Goal: Transaction & Acquisition: Purchase product/service

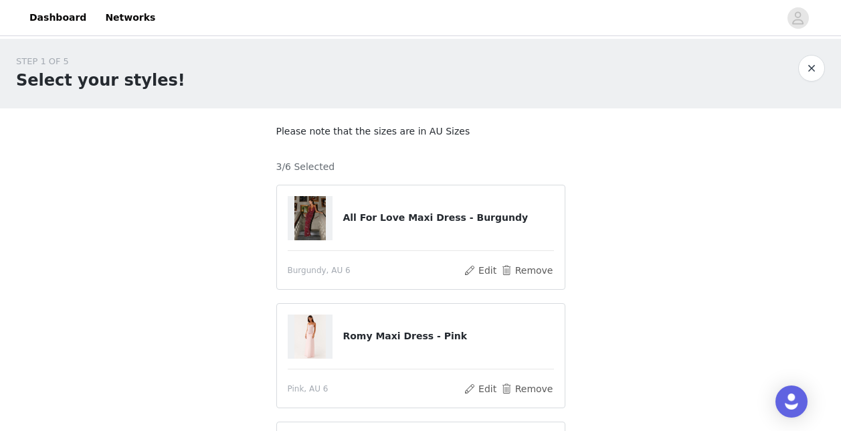
scroll to position [161, 0]
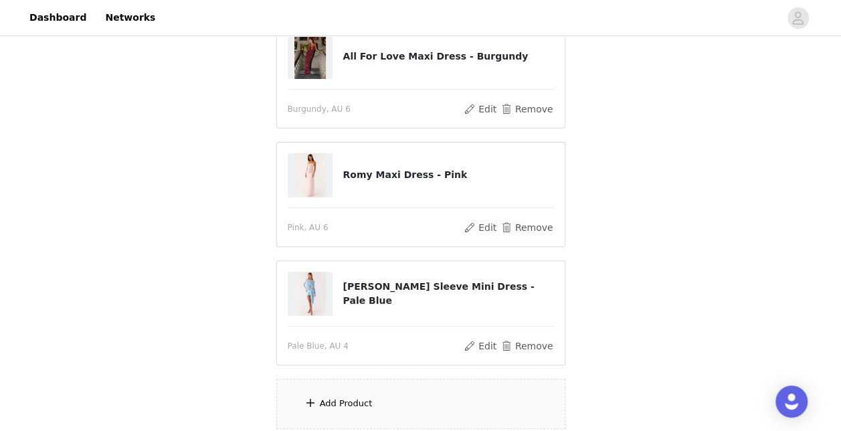
click at [400, 393] on div "Add Product" at bounding box center [420, 404] width 289 height 50
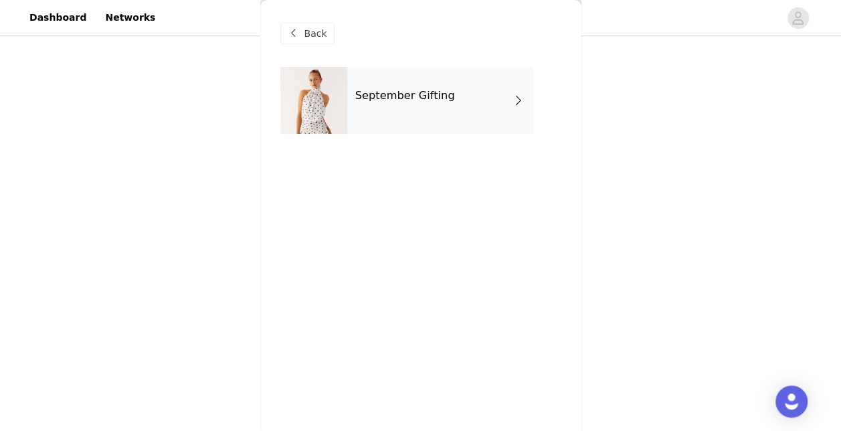
click at [426, 109] on div "September Gifting" at bounding box center [440, 100] width 186 height 67
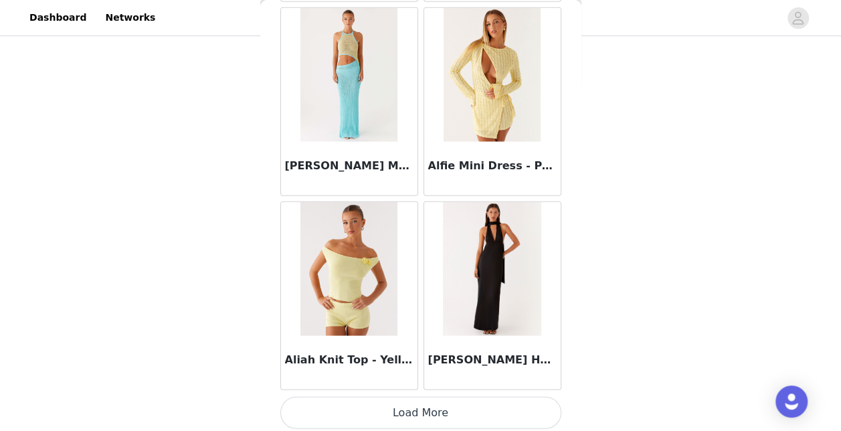
scroll to position [270, 0]
click at [436, 403] on button "Load More" at bounding box center [420, 413] width 281 height 32
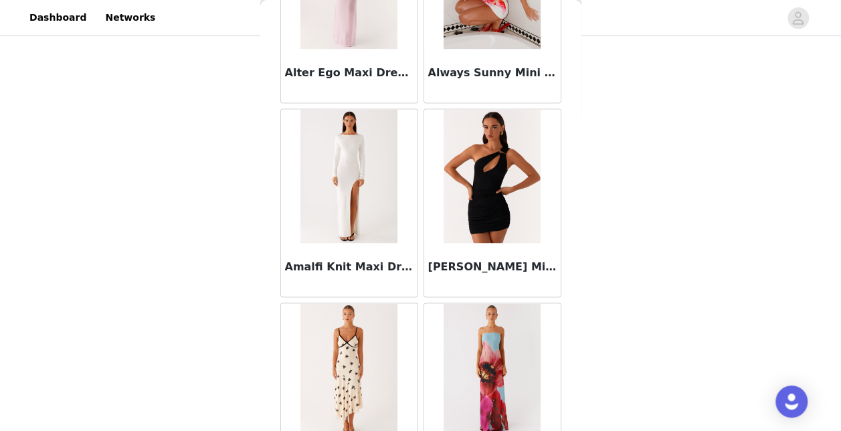
scroll to position [3548, 0]
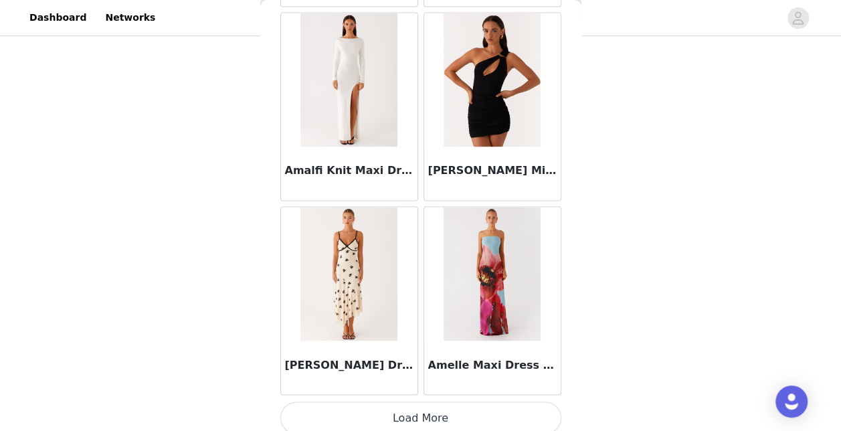
click at [436, 403] on button "Load More" at bounding box center [420, 418] width 281 height 32
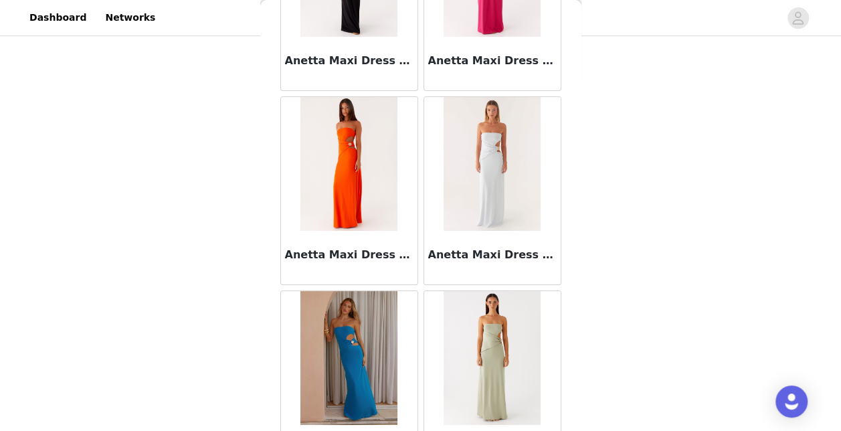
scroll to position [5485, 0]
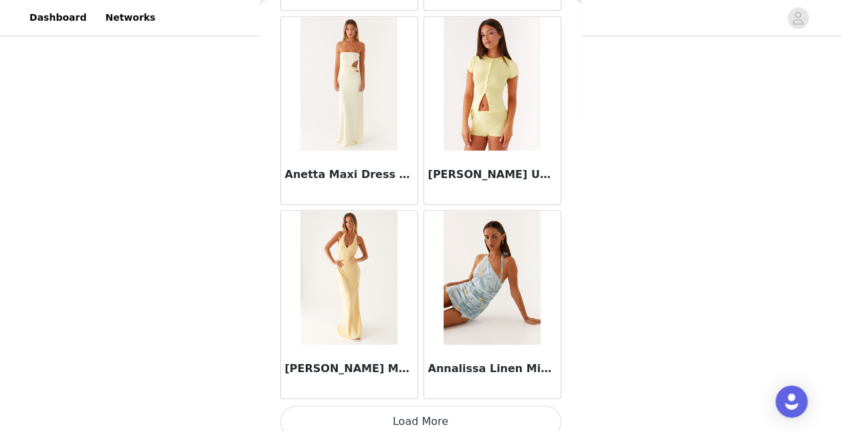
click at [436, 406] on button "Load More" at bounding box center [420, 422] width 281 height 32
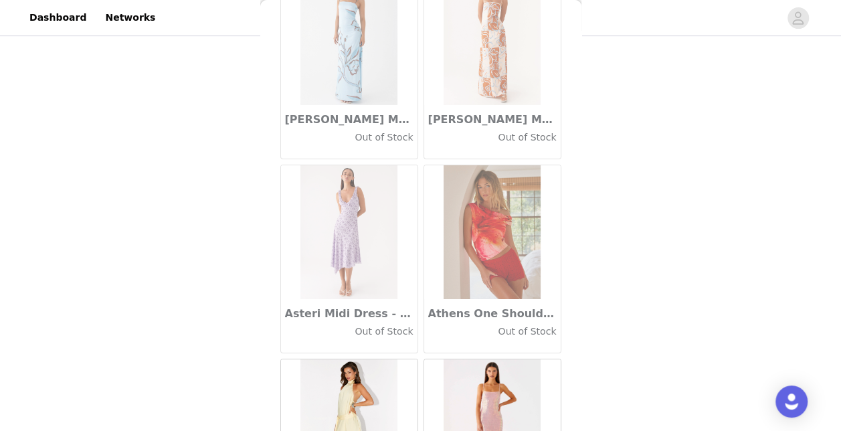
scroll to position [7421, 0]
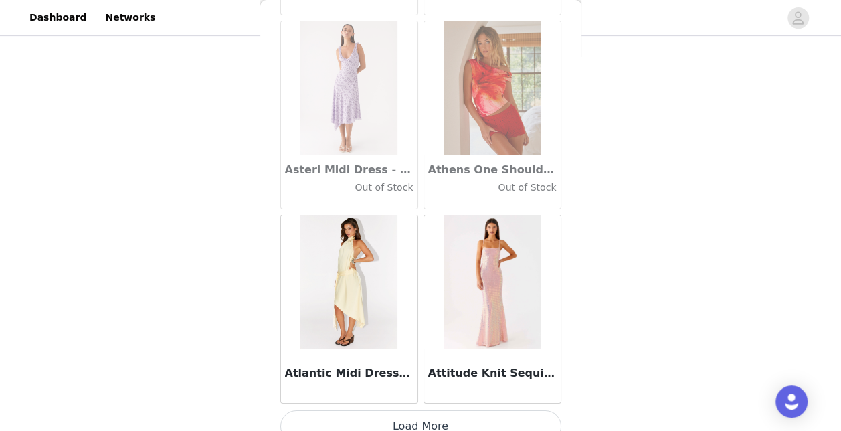
click at [417, 414] on button "Load More" at bounding box center [420, 426] width 281 height 32
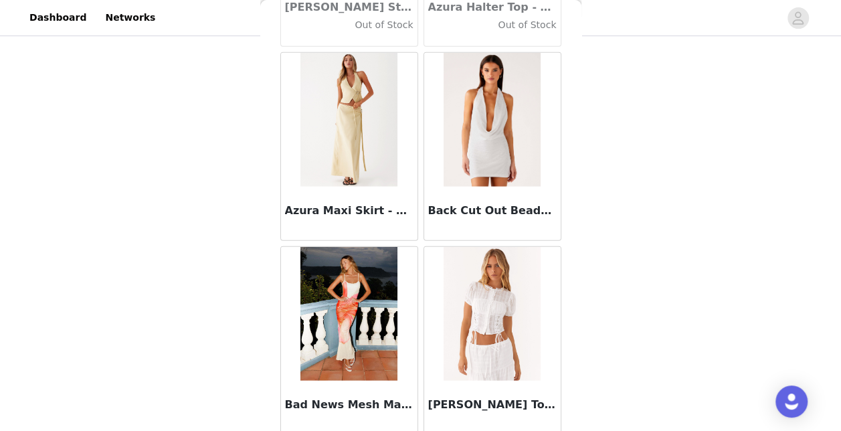
scroll to position [9357, 0]
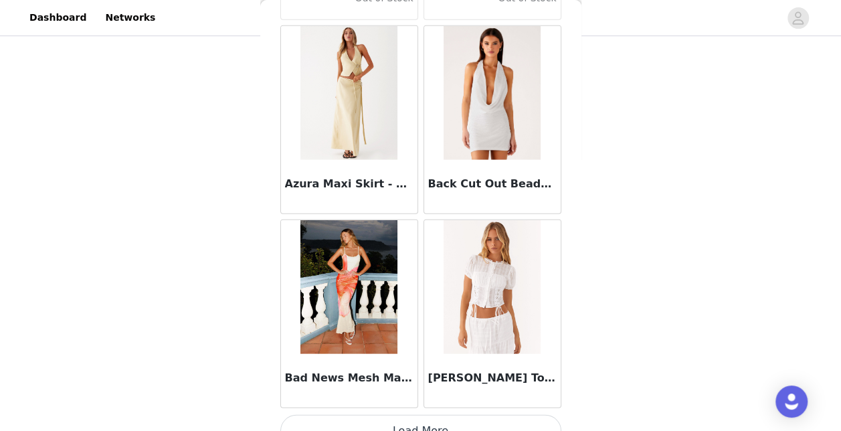
click at [416, 415] on button "Load More" at bounding box center [420, 431] width 281 height 32
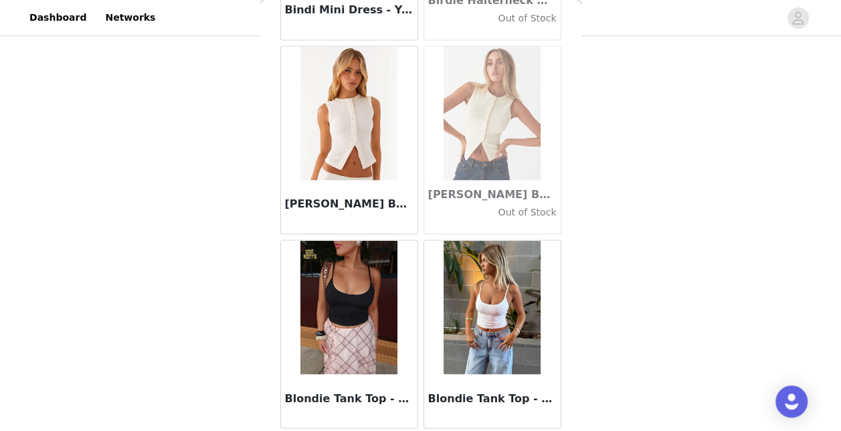
scroll to position [11294, 0]
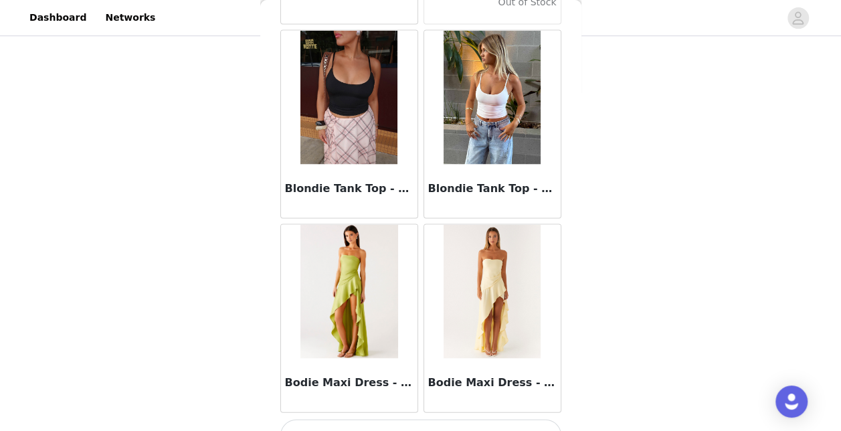
click at [429, 419] on button "Load More" at bounding box center [420, 435] width 281 height 32
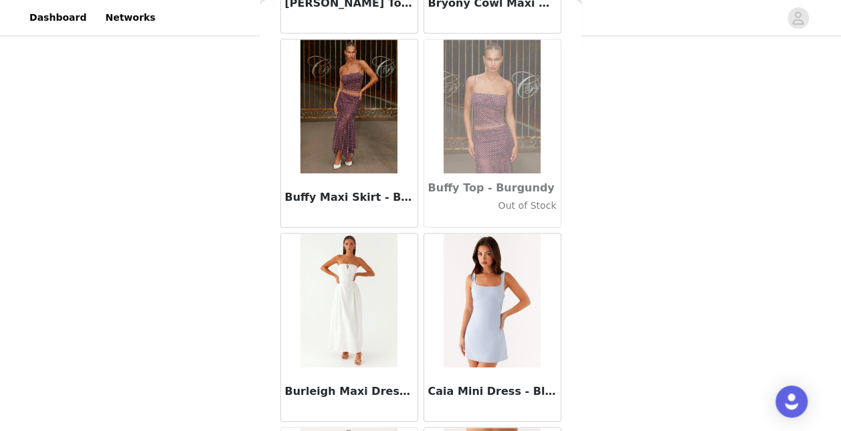
scroll to position [13230, 0]
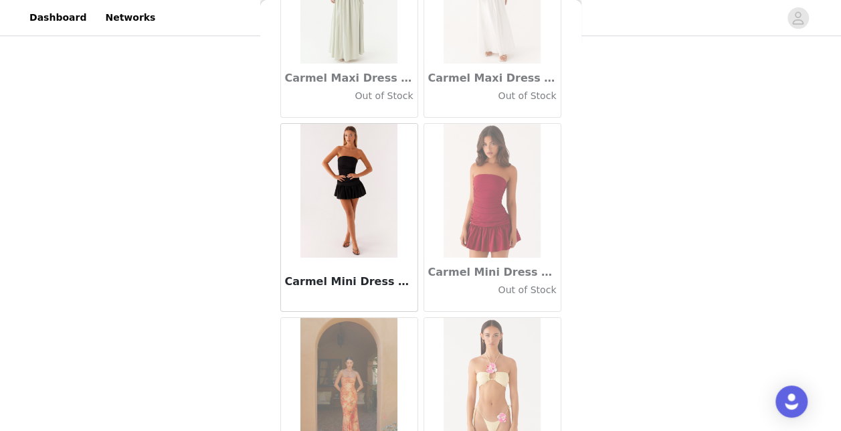
scroll to position [14773, 0]
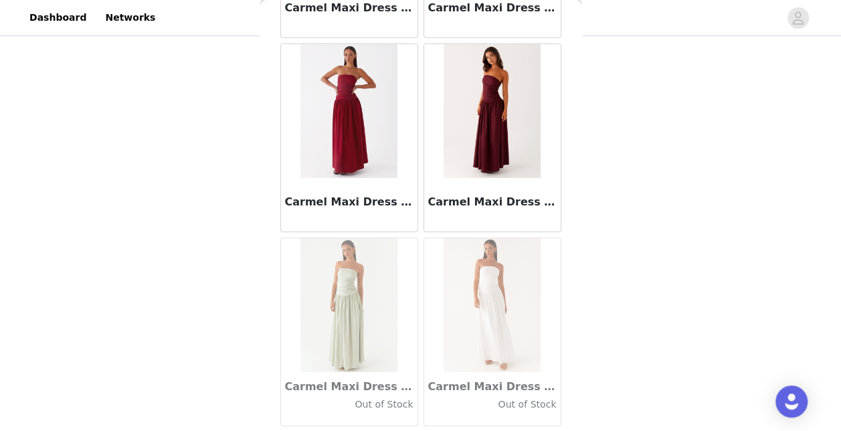
click at [209, 164] on div "STEP 1 OF 5 Select your styles! Please note that the sizes are in AU Sizes 3/6 …" at bounding box center [420, 52] width 841 height 567
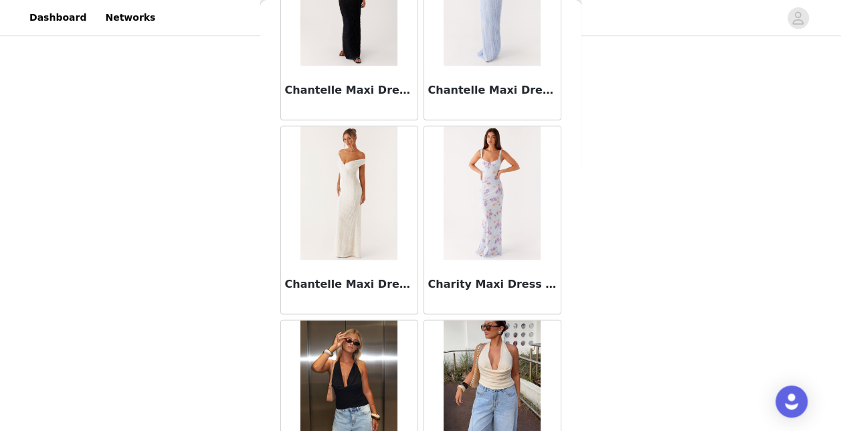
scroll to position [17102, 0]
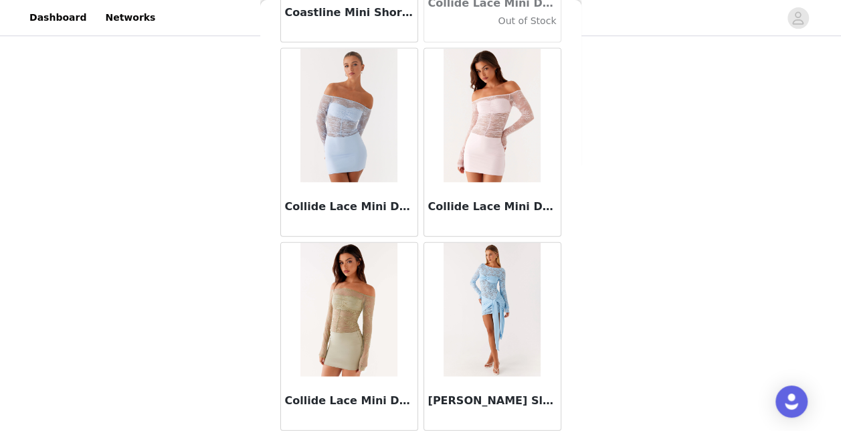
scroll to position [19038, 0]
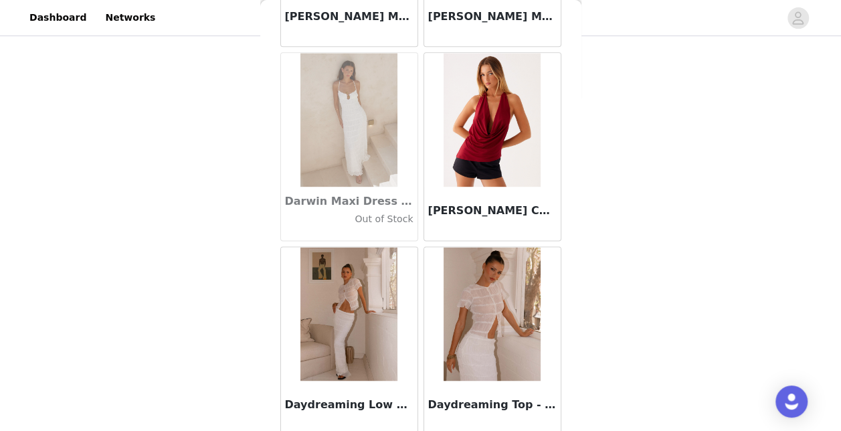
scroll to position [20974, 0]
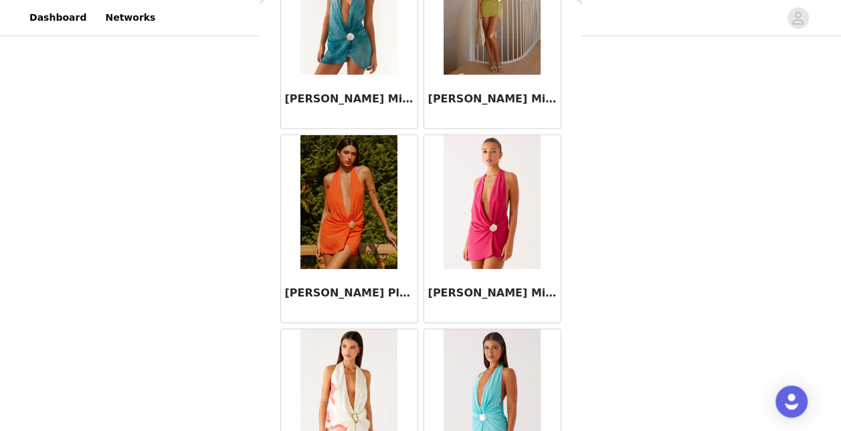
scroll to position [24847, 0]
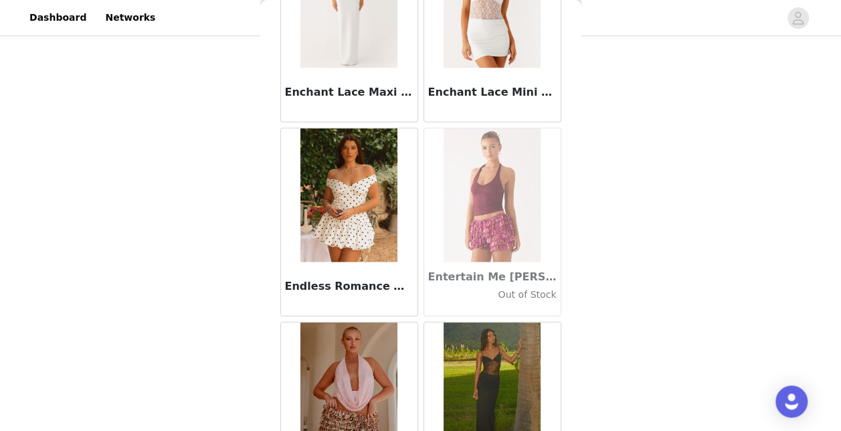
scroll to position [26783, 0]
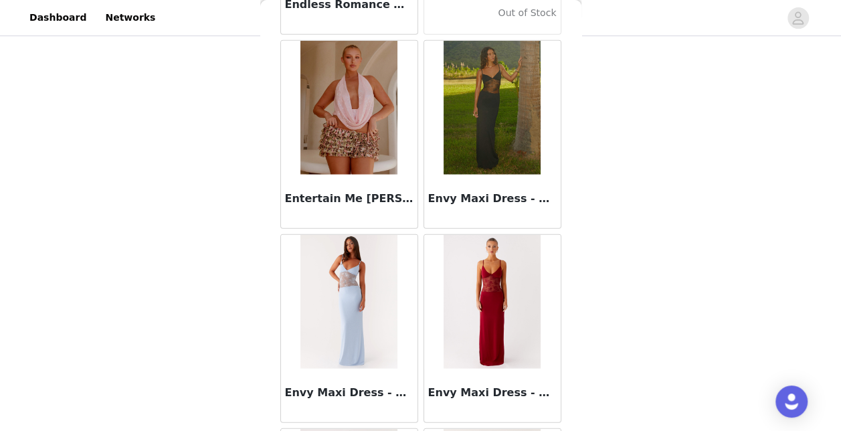
scroll to position [27004, 0]
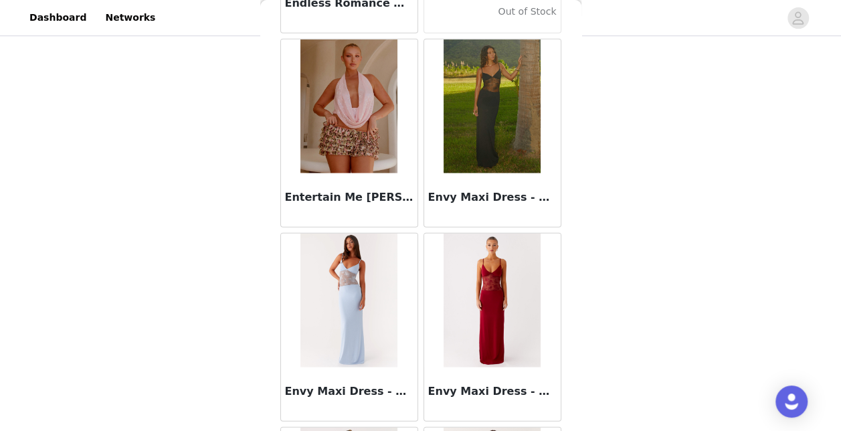
click at [369, 293] on img at bounding box center [348, 301] width 97 height 134
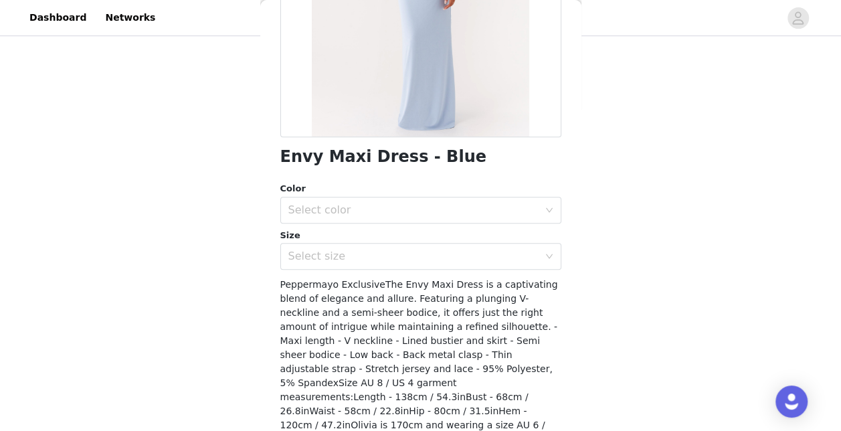
scroll to position [232, 0]
click at [439, 249] on div "Select size" at bounding box center [413, 255] width 250 height 13
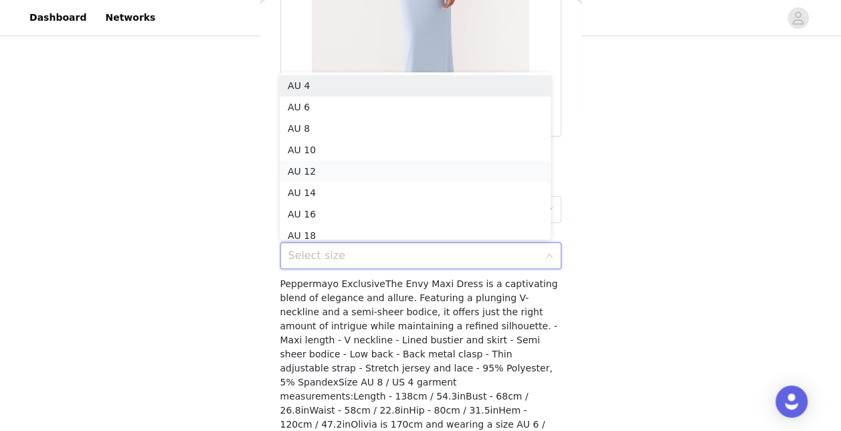
scroll to position [7, 0]
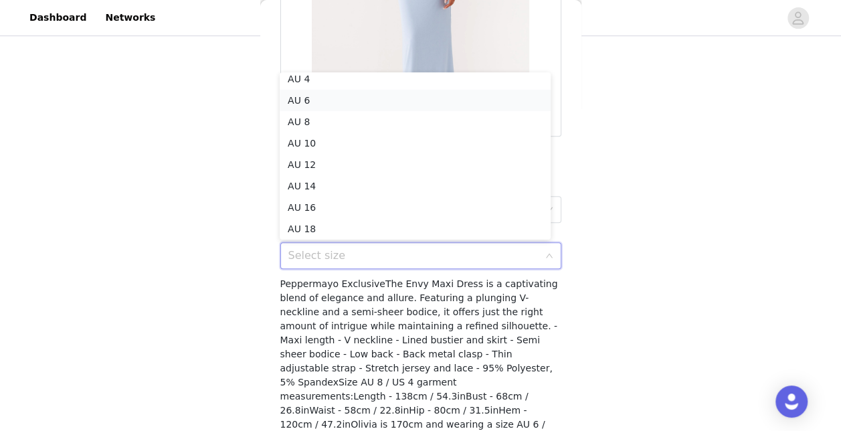
click at [359, 102] on li "AU 6" at bounding box center [415, 100] width 271 height 21
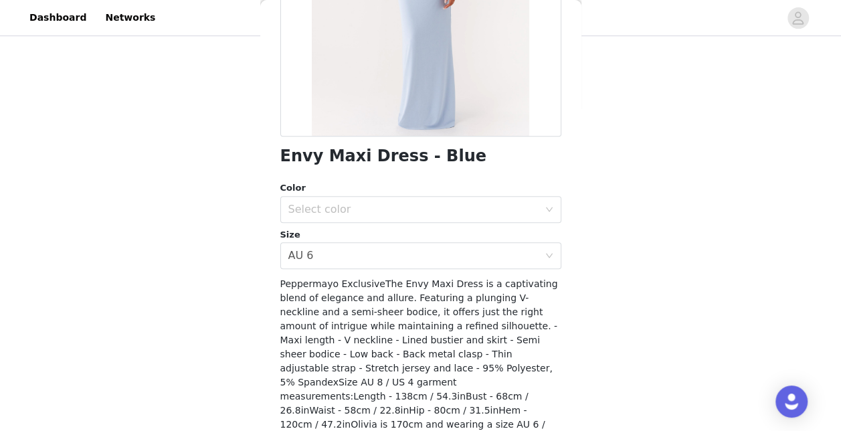
drag, startPoint x: 413, startPoint y: 304, endPoint x: 508, endPoint y: 400, distance: 134.9
click at [508, 400] on span "Peppermayo ExclusiveThe Envy Maxi Dress is a captivating blend of elegance and …" at bounding box center [419, 360] width 278 height 165
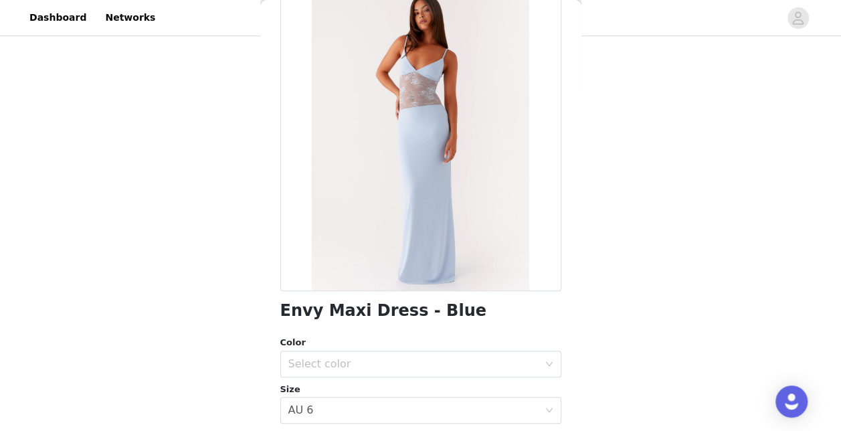
scroll to position [75, 0]
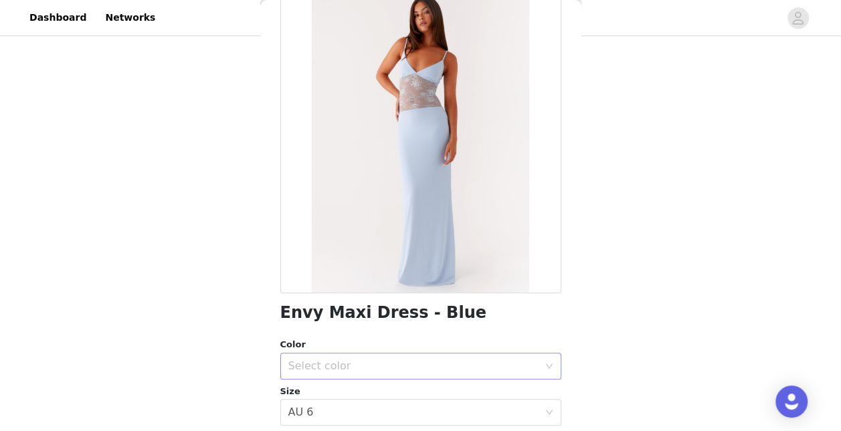
click at [470, 371] on div "Select color" at bounding box center [413, 365] width 250 height 13
click at [369, 389] on li "Blue" at bounding box center [415, 395] width 271 height 21
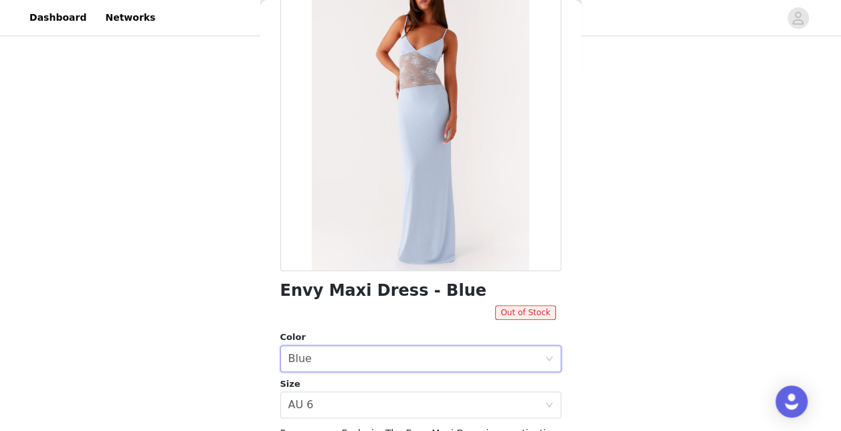
scroll to position [91, 0]
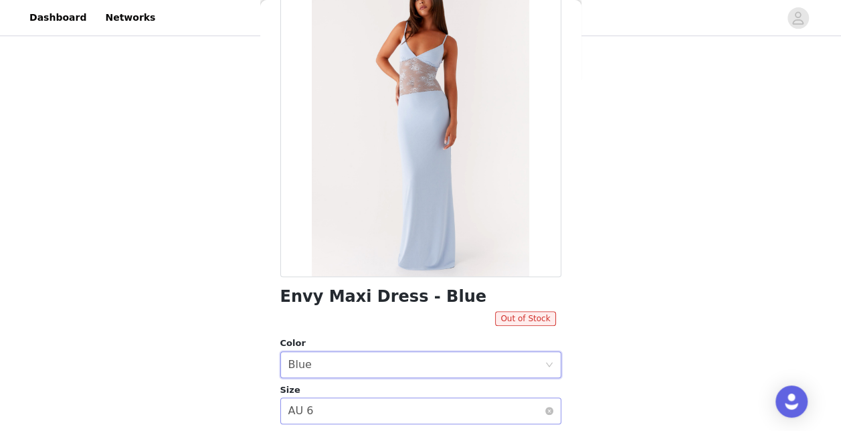
click at [368, 402] on div "Select size AU 6" at bounding box center [416, 410] width 256 height 25
click at [381, 403] on div "Select size AU 6" at bounding box center [416, 410] width 256 height 25
click at [545, 410] on icon "icon: close-circle" at bounding box center [549, 411] width 8 height 8
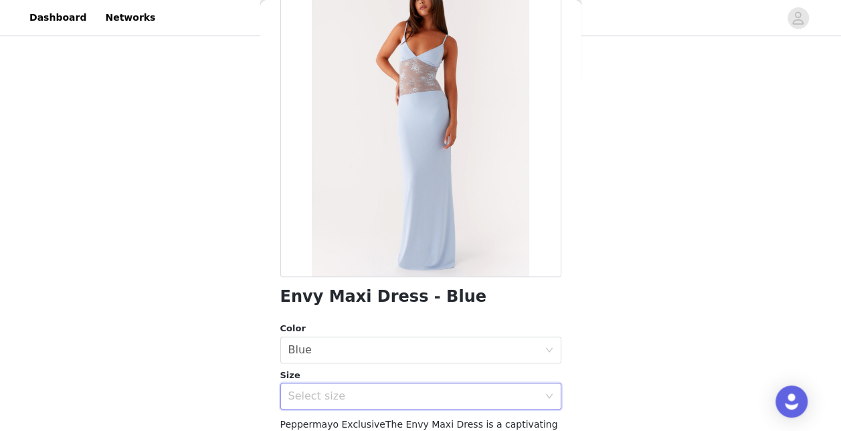
click at [537, 407] on div "Select size" at bounding box center [420, 396] width 281 height 27
drag, startPoint x: 510, startPoint y: 416, endPoint x: 489, endPoint y: 416, distance: 21.4
click at [489, 416] on li "AU 4" at bounding box center [415, 418] width 271 height 21
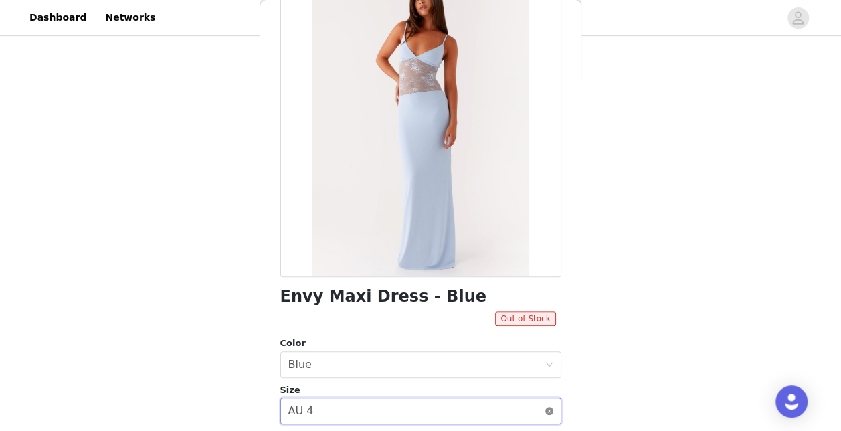
click at [545, 410] on icon "icon: close-circle" at bounding box center [549, 411] width 8 height 8
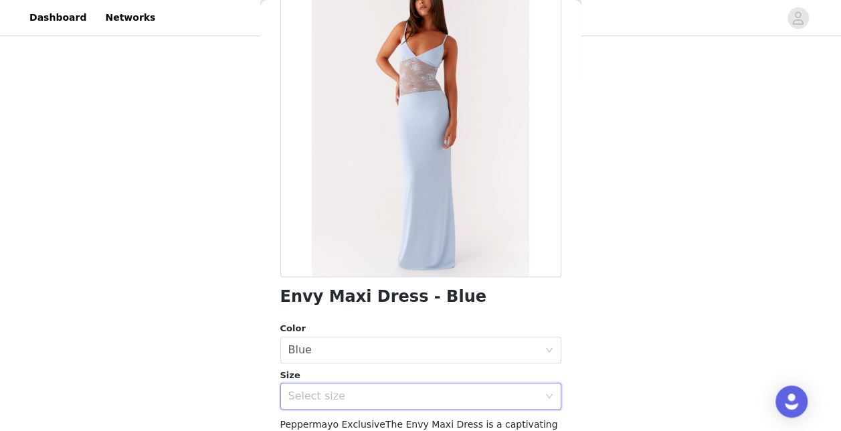
scroll to position [0, 0]
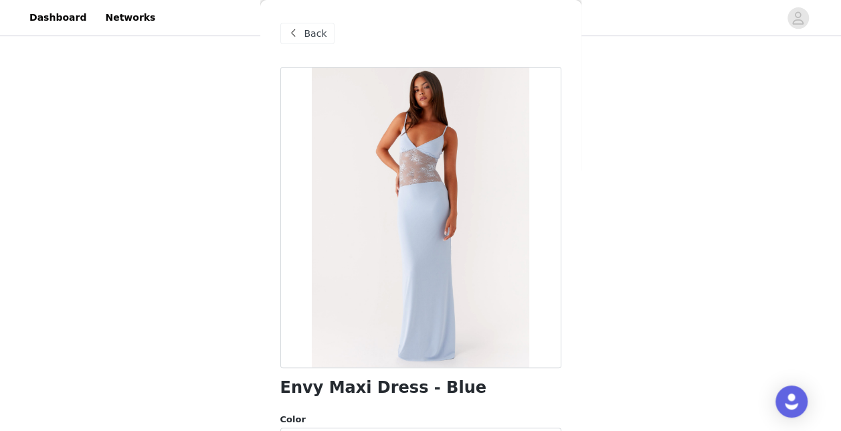
click at [289, 27] on span at bounding box center [294, 33] width 16 height 16
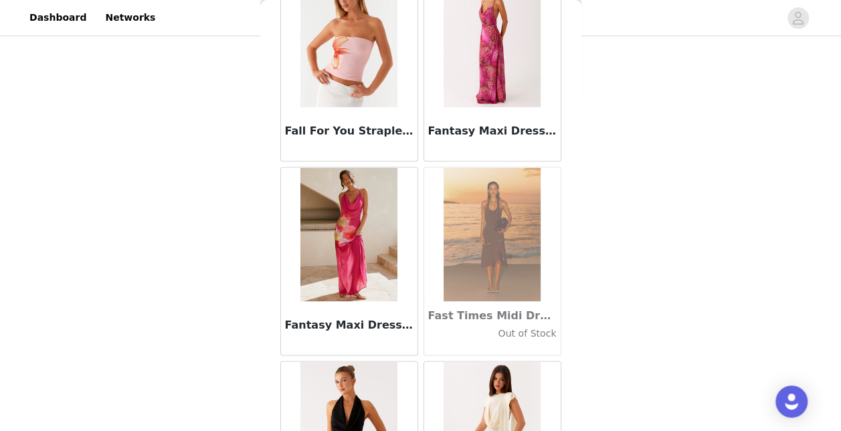
scroll to position [28720, 0]
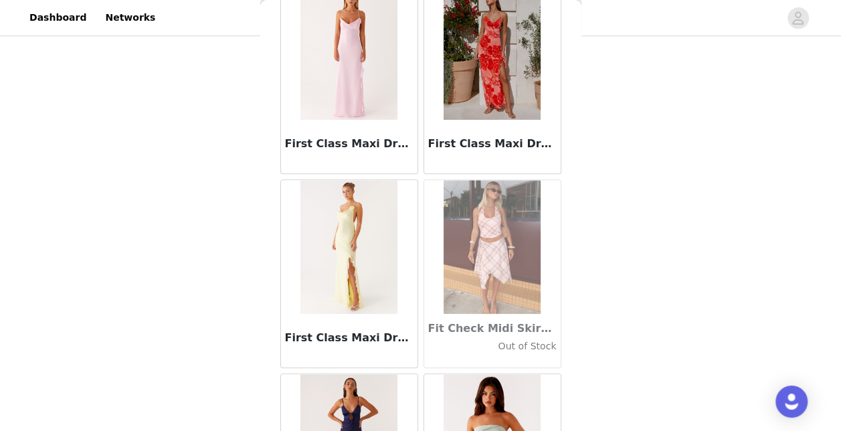
scroll to position [30656, 0]
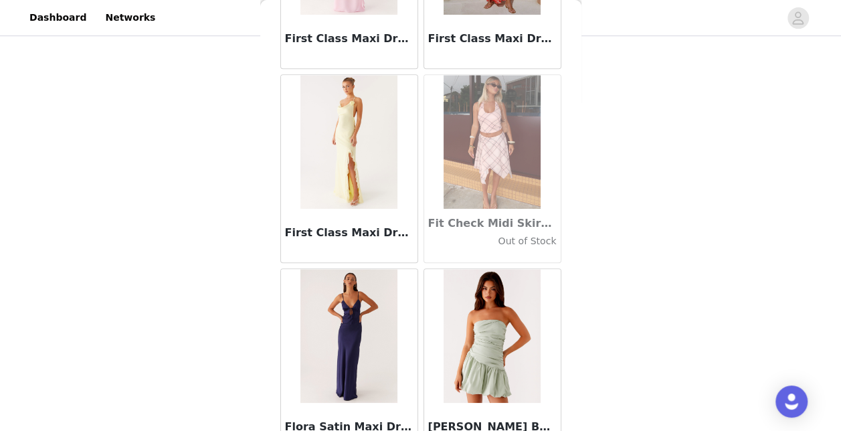
click at [456, 419] on h3 "[PERSON_NAME] Bubble Mini Dress - Sage" at bounding box center [492, 427] width 128 height 16
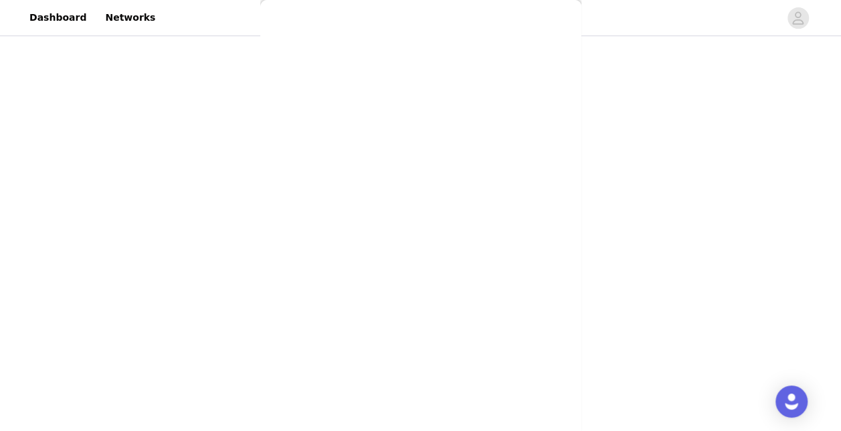
scroll to position [0, 0]
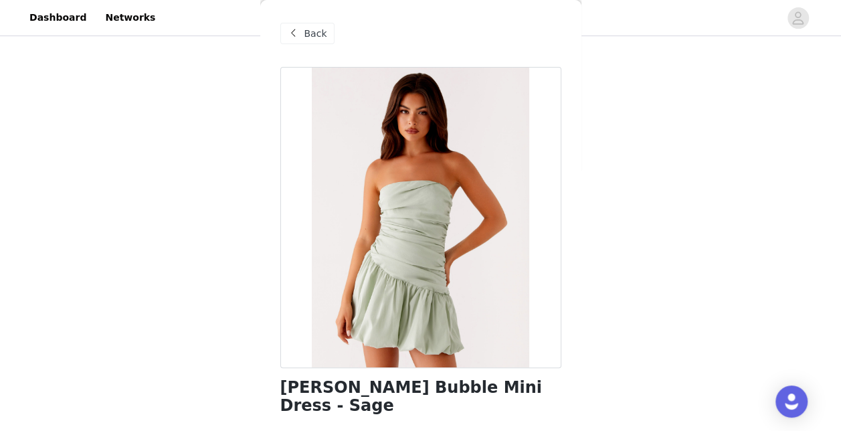
click at [298, 41] on div "Back" at bounding box center [307, 33] width 54 height 21
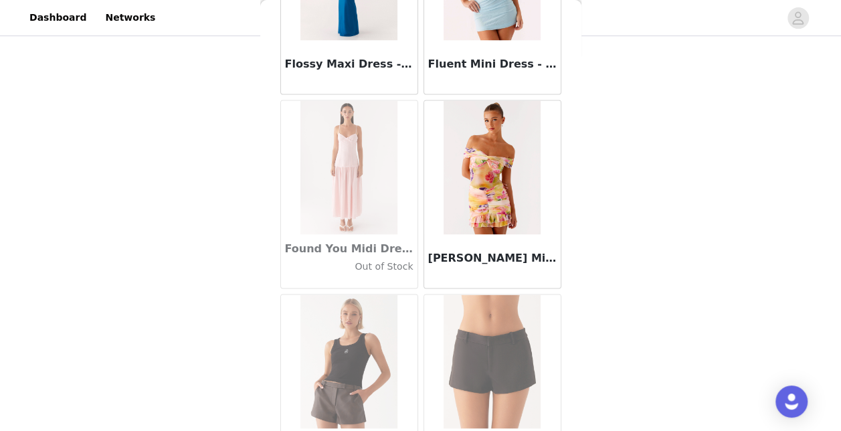
scroll to position [32592, 0]
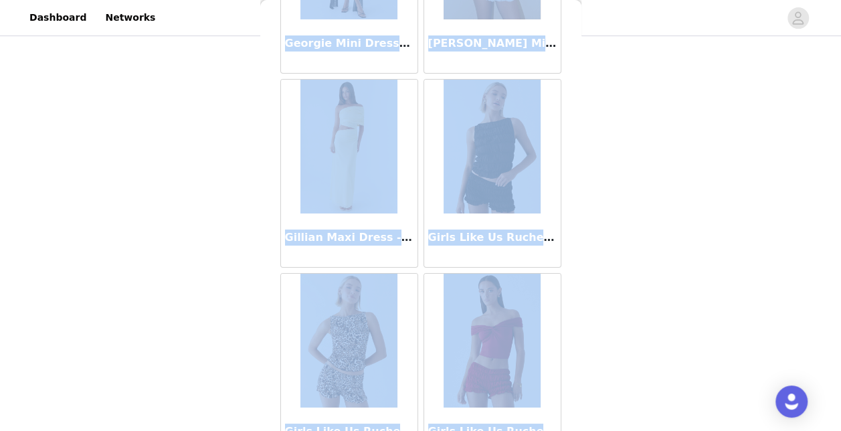
scroll to position [32586, 0]
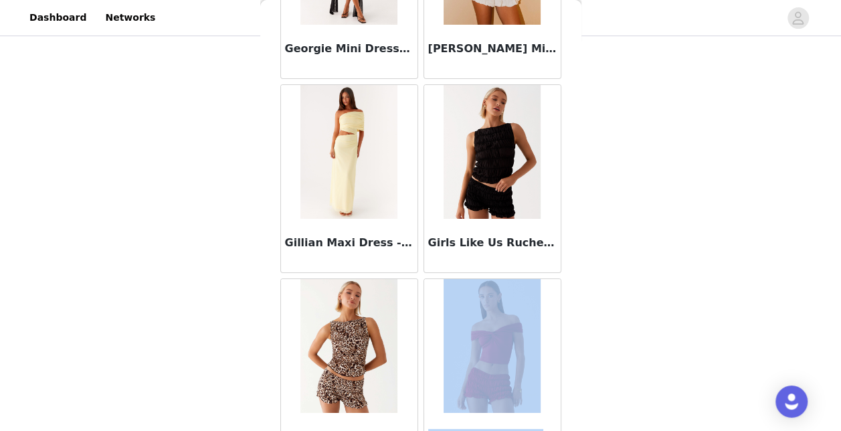
drag, startPoint x: 517, startPoint y: 416, endPoint x: 480, endPoint y: 308, distance: 114.3
click at [480, 308] on div "Back Aamari Maxi Dress - Red Adelaide Shirt Mini Dress - Brown Adored By You Mi…" at bounding box center [420, 215] width 321 height 431
click at [554, 302] on div "Back Aamari Maxi Dress - Red Adelaide Shirt Mini Dress - Brown Adored By You Mi…" at bounding box center [420, 215] width 321 height 431
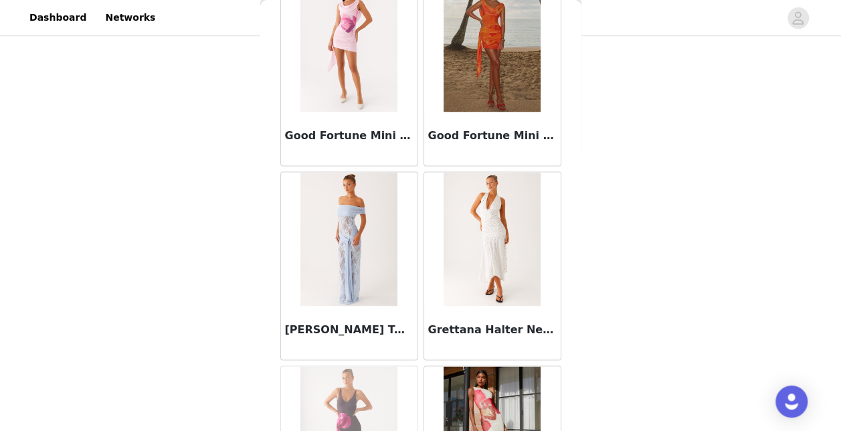
scroll to position [33665, 0]
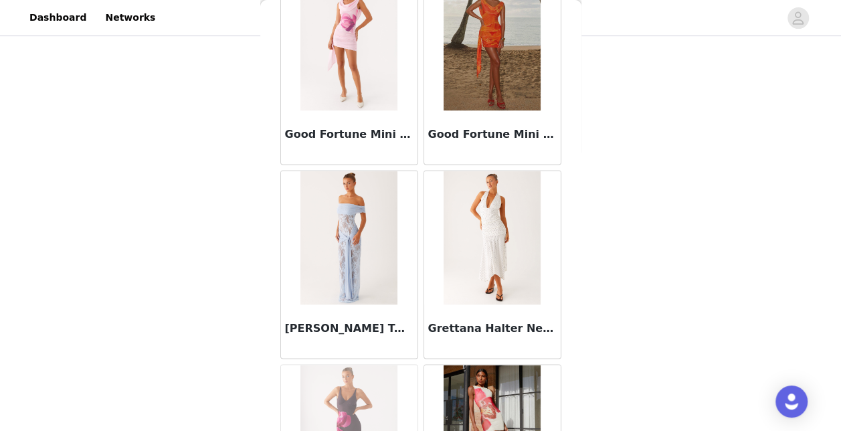
click at [357, 202] on img at bounding box center [348, 238] width 97 height 134
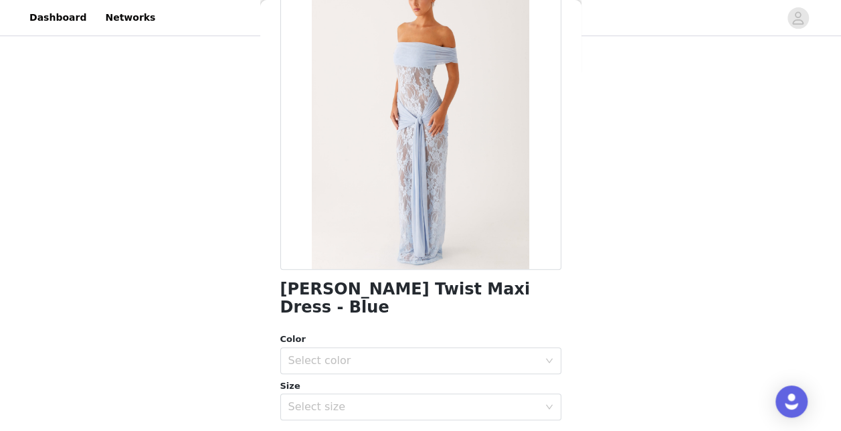
scroll to position [124, 0]
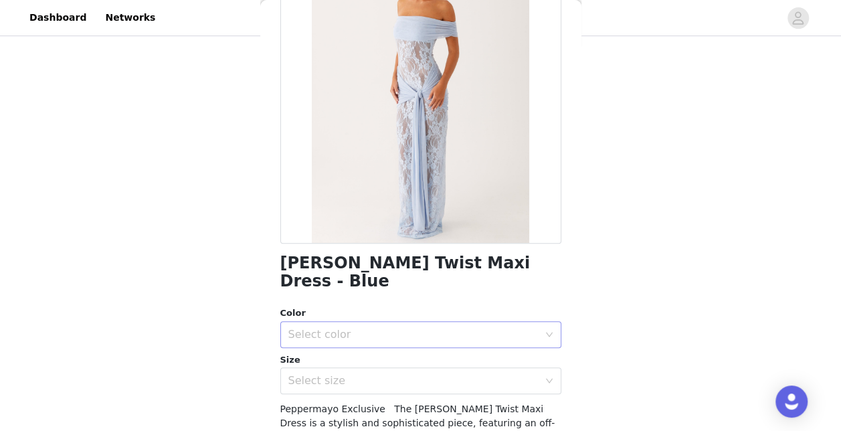
click at [475, 328] on div "Select color" at bounding box center [413, 334] width 250 height 13
click at [423, 343] on li "Blue" at bounding box center [415, 345] width 271 height 21
click at [421, 374] on div "Select size" at bounding box center [413, 380] width 250 height 13
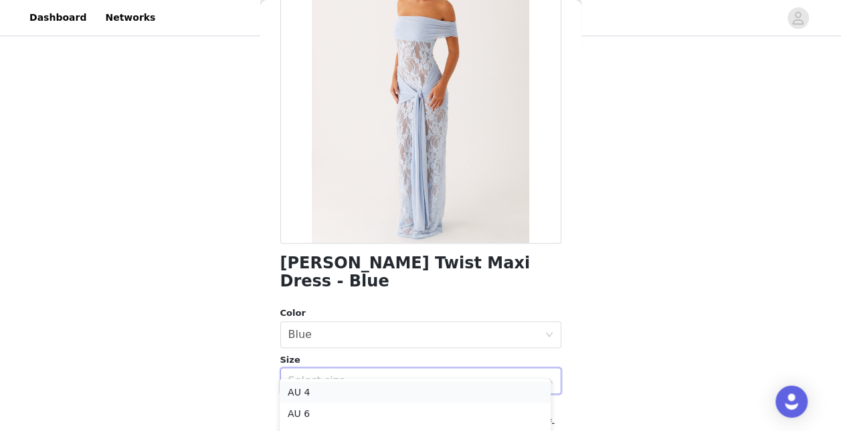
click at [402, 393] on li "AU 4" at bounding box center [415, 391] width 271 height 21
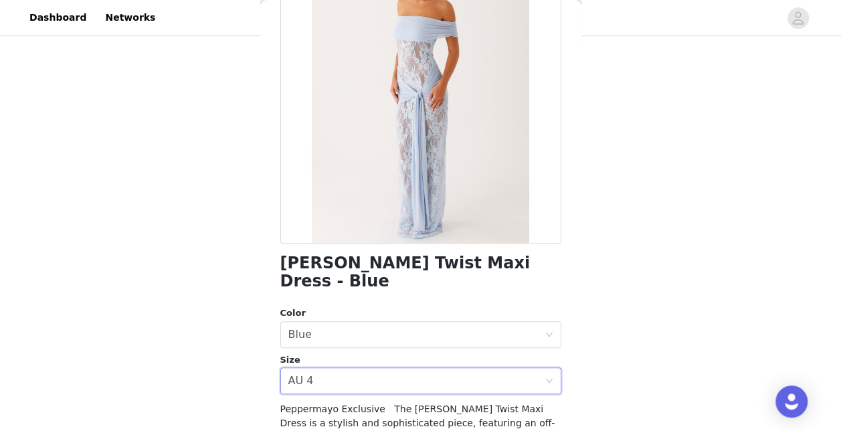
scroll to position [142, 0]
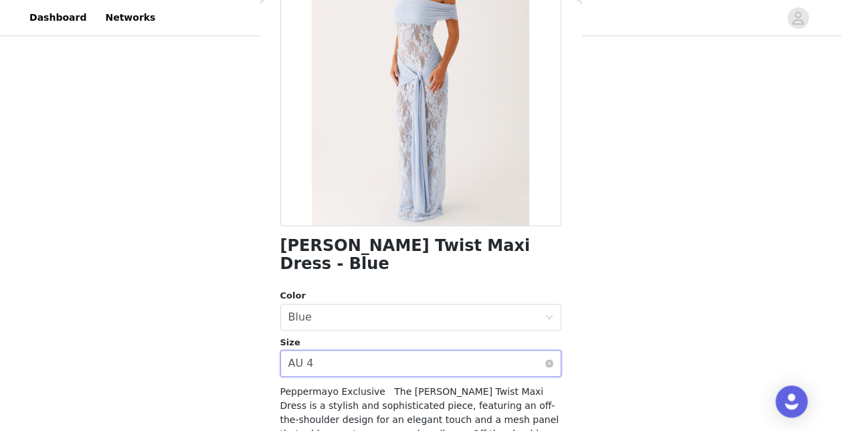
click at [437, 357] on div "Select size AU 4" at bounding box center [416, 363] width 256 height 25
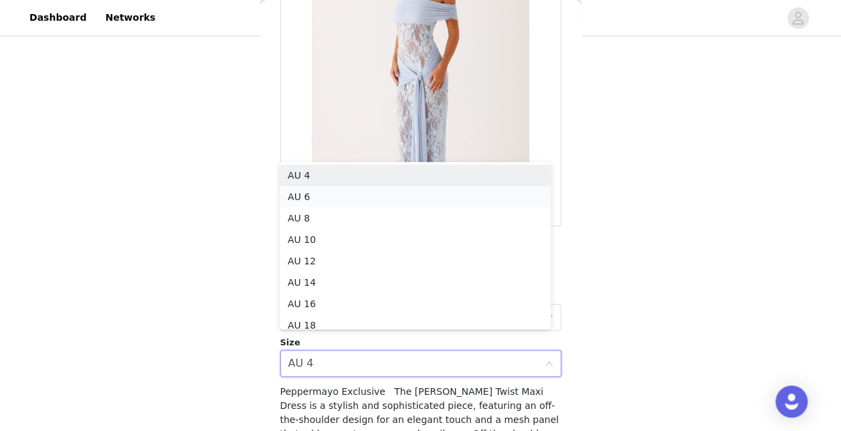
click at [316, 192] on li "AU 6" at bounding box center [415, 196] width 271 height 21
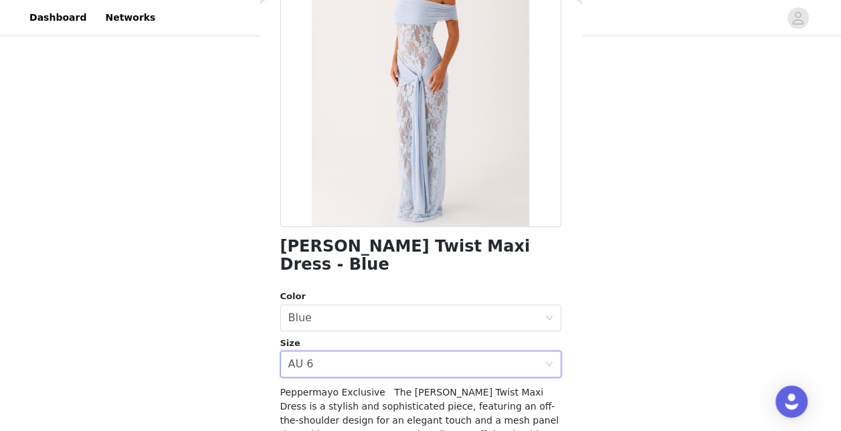
scroll to position [135, 0]
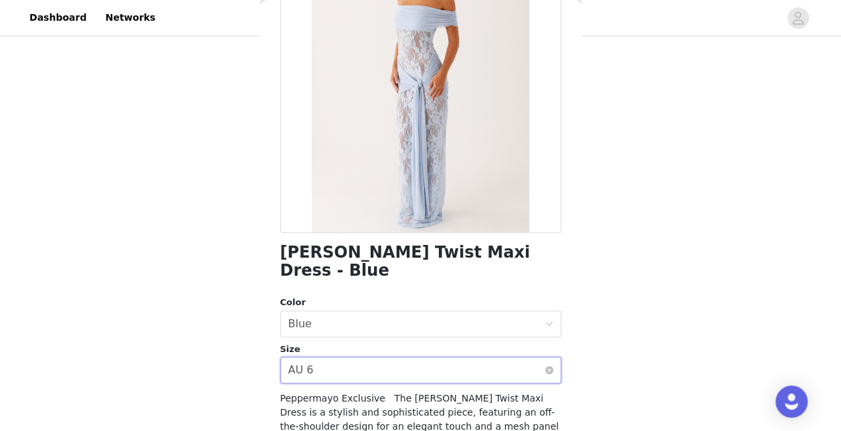
click at [486, 357] on div "Select size AU 6" at bounding box center [416, 369] width 256 height 25
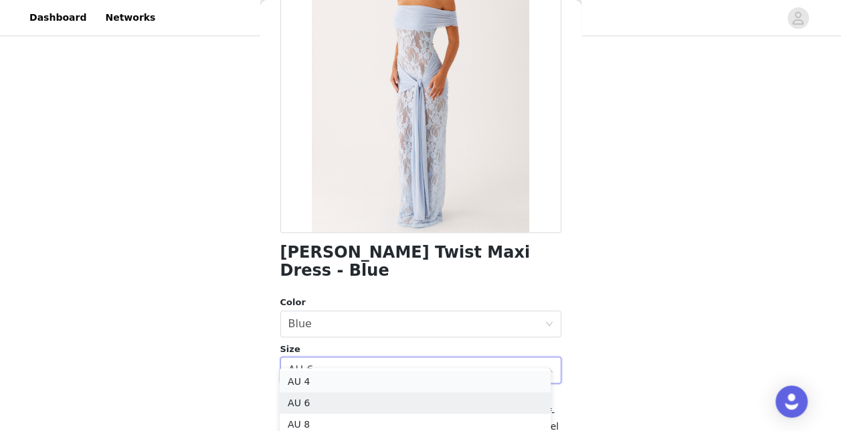
click at [436, 382] on li "AU 4" at bounding box center [415, 381] width 271 height 21
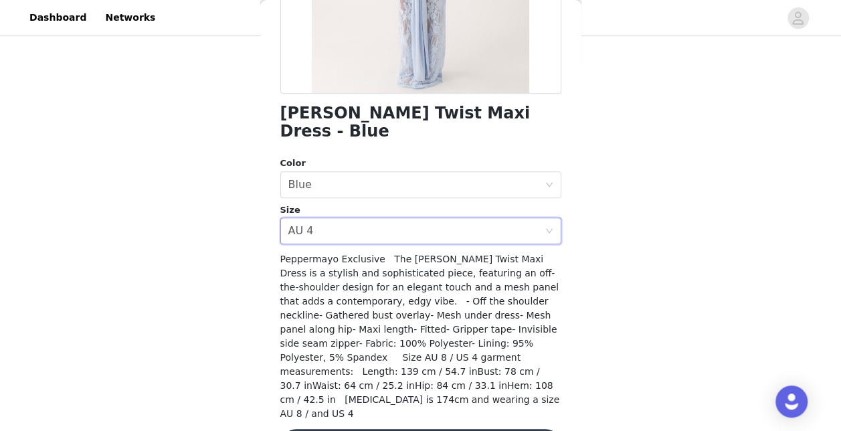
scroll to position [272, 0]
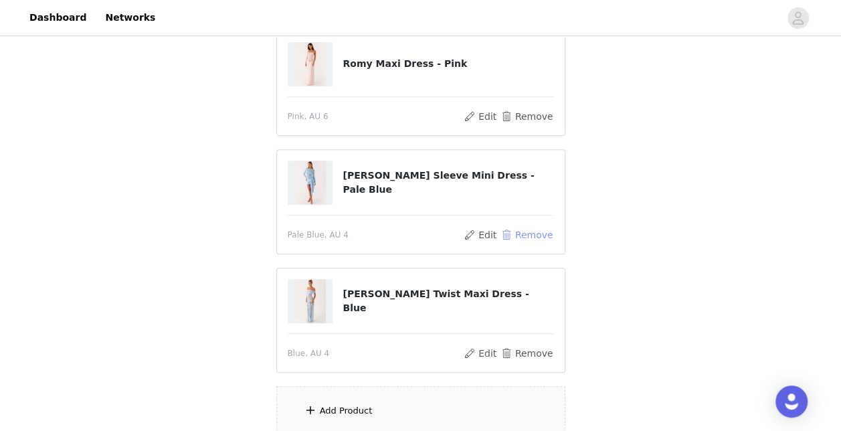
drag, startPoint x: 520, startPoint y: 232, endPoint x: 644, endPoint y: 239, distance: 124.0
click at [644, 239] on div "STEP 1 OF 5 Select your styles! Please note that the sizes are in AU Sizes 4/6 …" at bounding box center [420, 109] width 841 height 686
click at [762, 163] on div "STEP 1 OF 5 Select your styles! Please note that the sizes are in AU Sizes 4/6 …" at bounding box center [420, 109] width 841 height 686
click at [460, 394] on div "Add Product" at bounding box center [420, 411] width 289 height 50
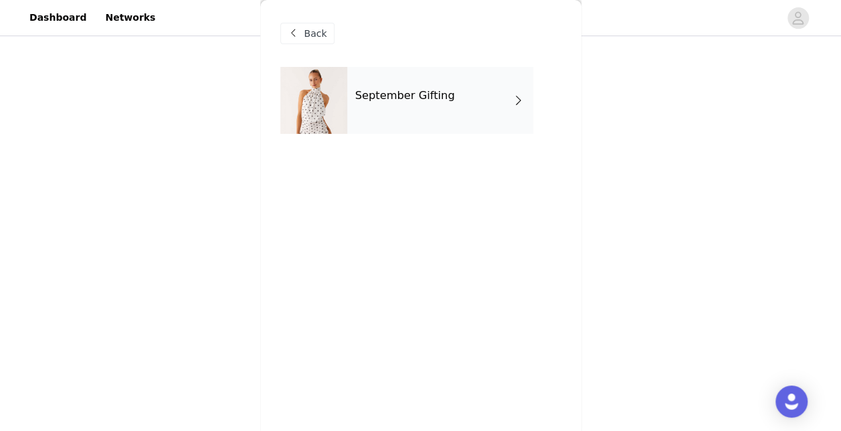
click at [438, 119] on div "September Gifting" at bounding box center [440, 100] width 186 height 67
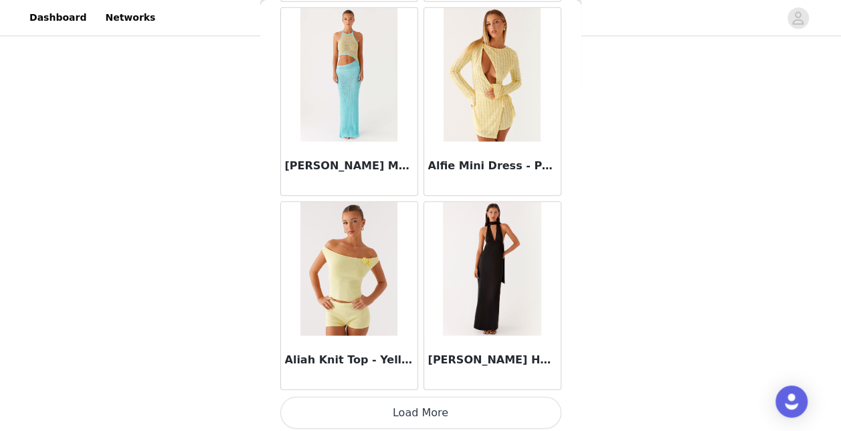
scroll to position [387, 0]
click at [456, 406] on button "Load More" at bounding box center [420, 413] width 281 height 32
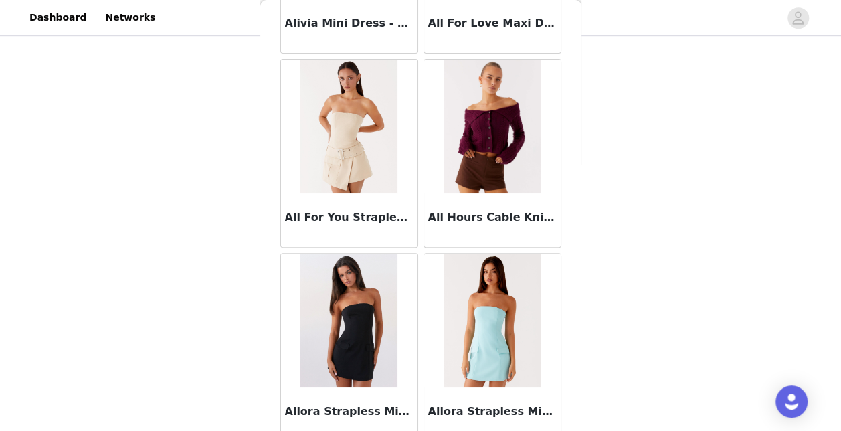
scroll to position [2728, 0]
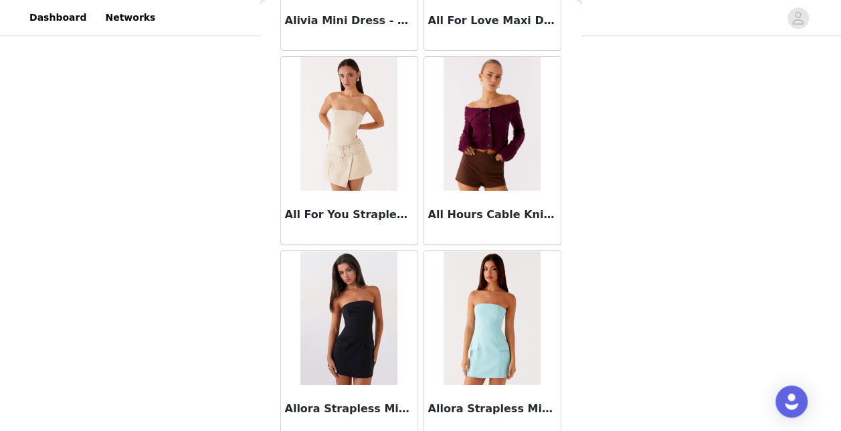
click at [361, 157] on img at bounding box center [348, 124] width 97 height 134
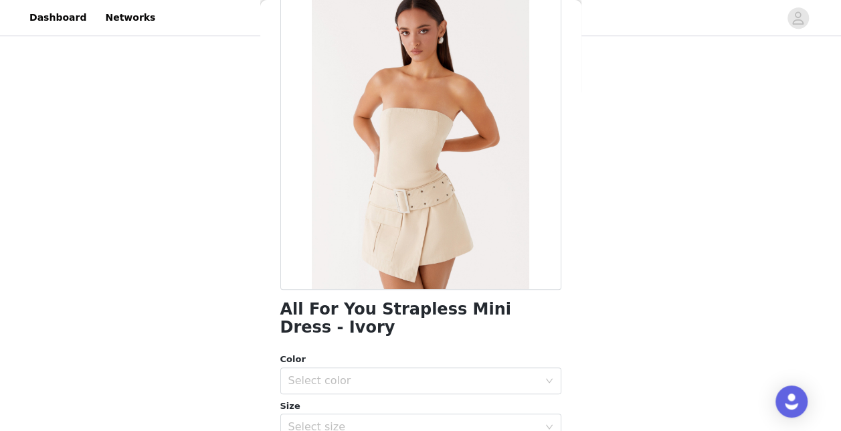
scroll to position [80, 0]
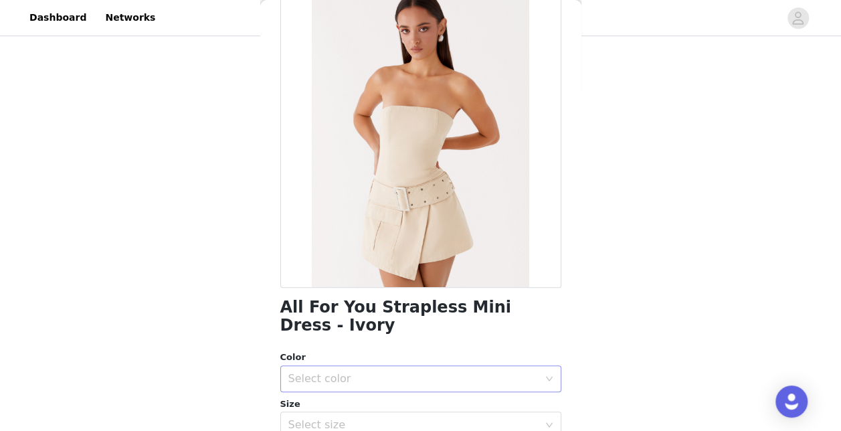
click at [476, 375] on div "Select color" at bounding box center [413, 378] width 250 height 13
click at [348, 406] on li "Ivory" at bounding box center [415, 408] width 271 height 21
click at [349, 424] on div "Select size" at bounding box center [413, 424] width 250 height 13
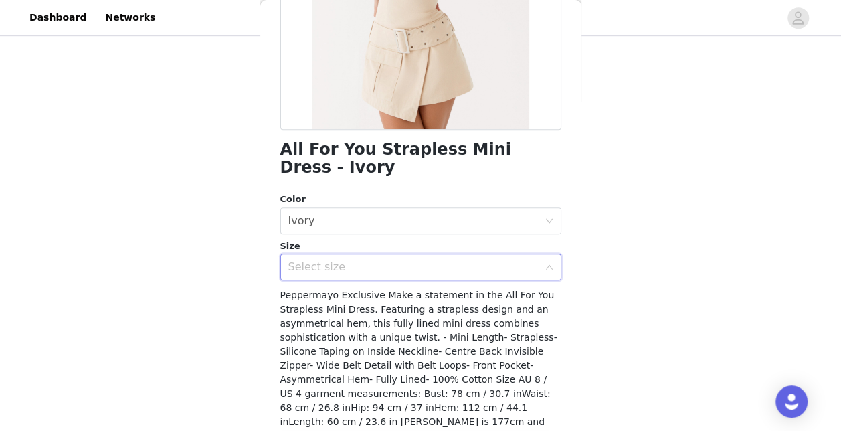
scroll to position [241, 0]
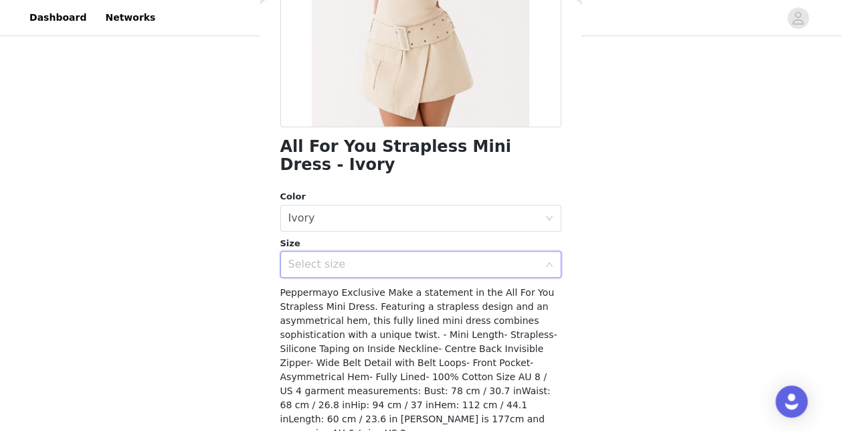
click at [411, 268] on div "Select size" at bounding box center [413, 264] width 250 height 13
click at [471, 253] on div "Select size" at bounding box center [416, 264] width 256 height 25
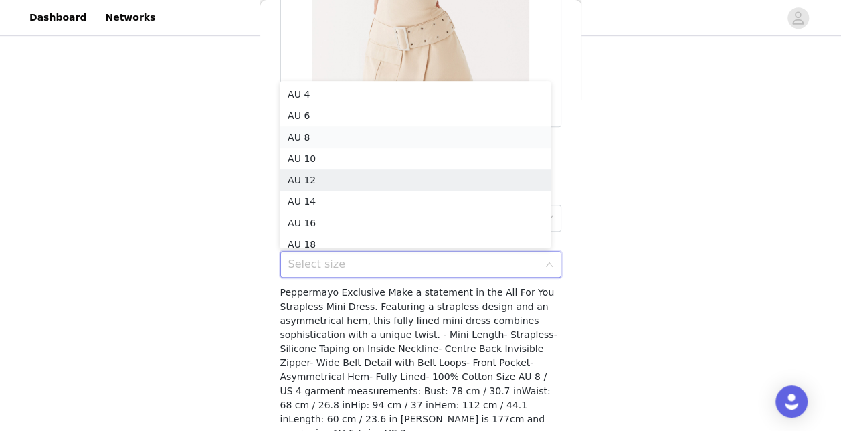
scroll to position [7, 0]
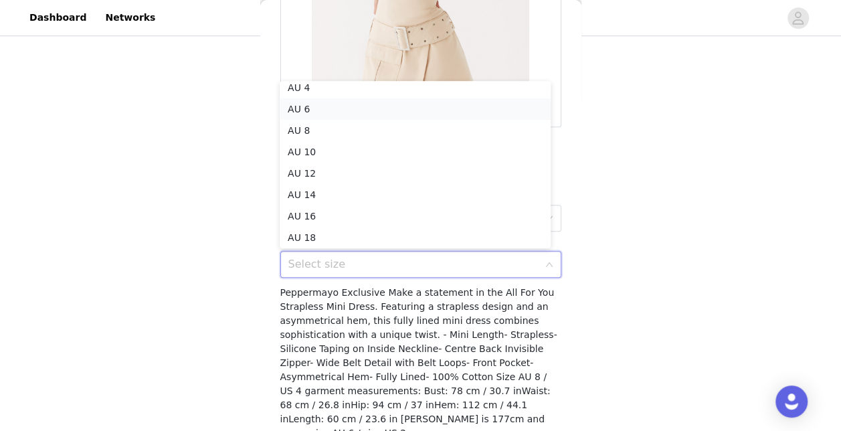
click at [331, 108] on li "AU 6" at bounding box center [415, 108] width 271 height 21
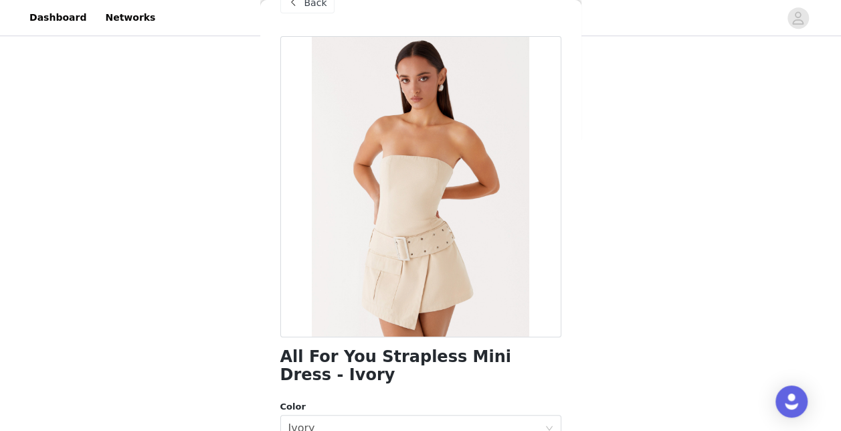
scroll to position [292, 0]
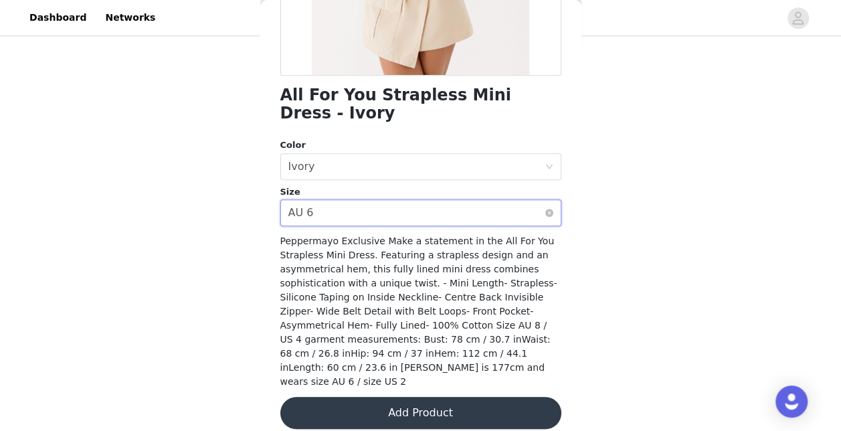
click at [474, 215] on div "Select size AU 6" at bounding box center [416, 212] width 256 height 25
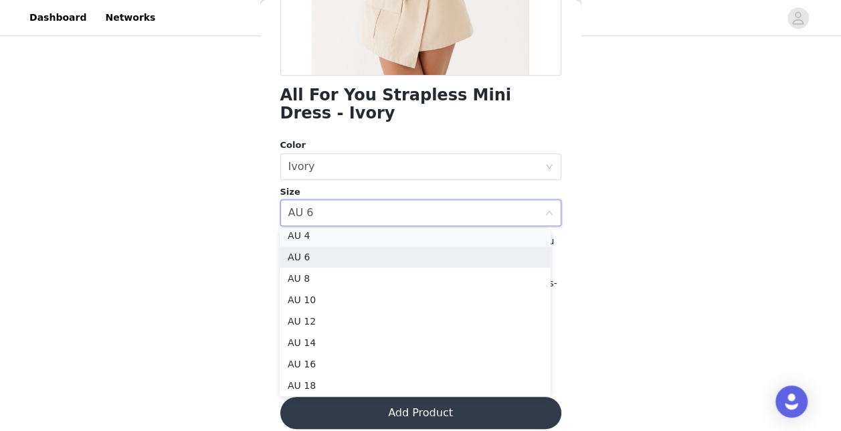
scroll to position [3, 0]
click at [439, 234] on li "AU 4" at bounding box center [415, 239] width 271 height 21
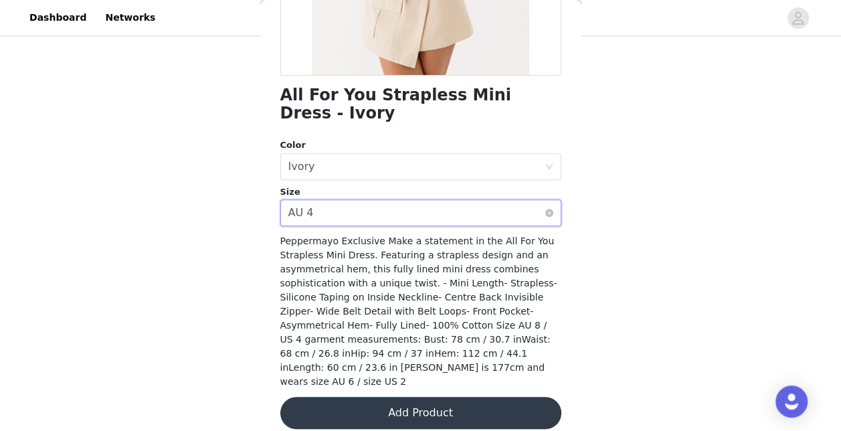
click at [464, 215] on div "Select size AU 4" at bounding box center [416, 212] width 256 height 25
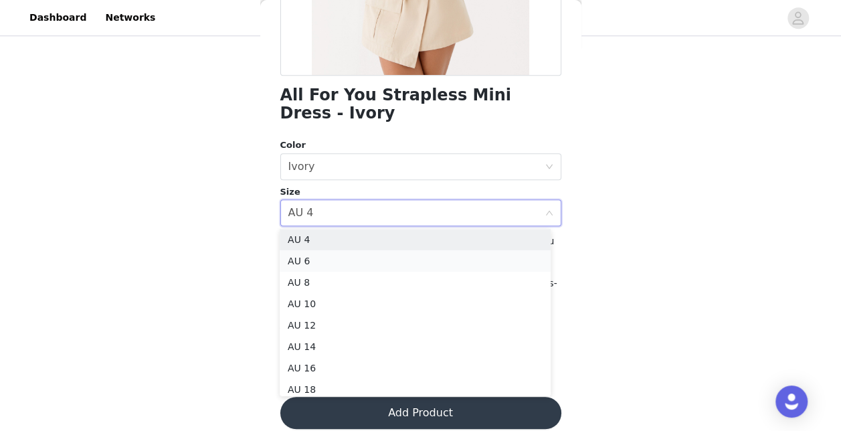
click at [369, 261] on li "AU 6" at bounding box center [415, 260] width 271 height 21
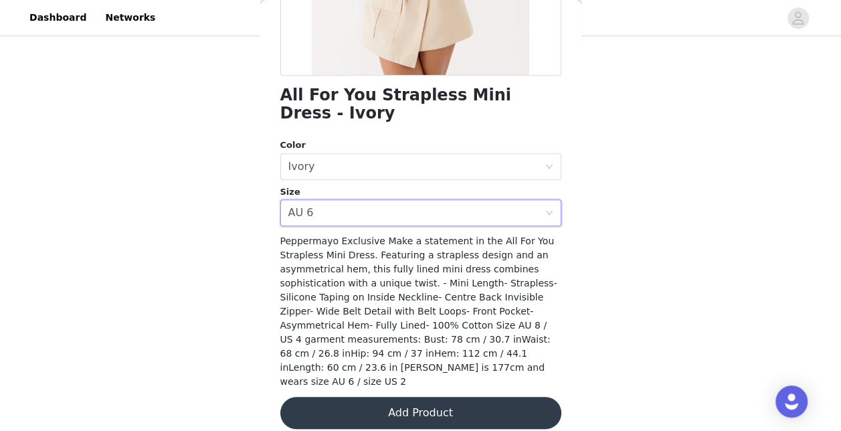
click at [400, 400] on button "Add Product" at bounding box center [420, 413] width 281 height 32
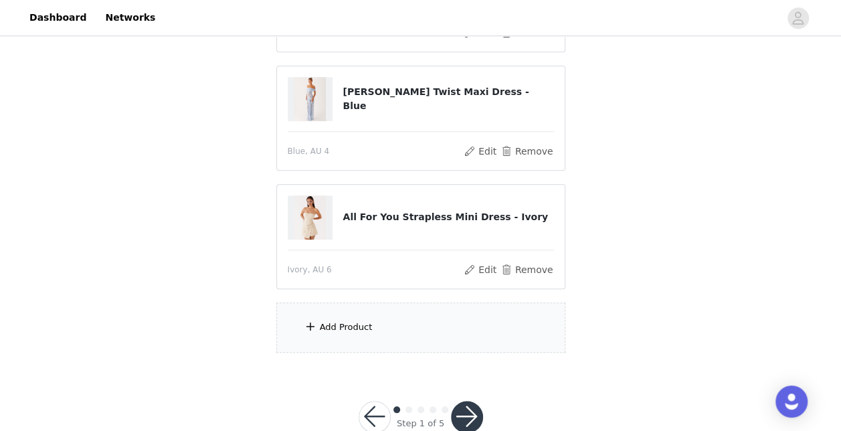
scroll to position [470, 0]
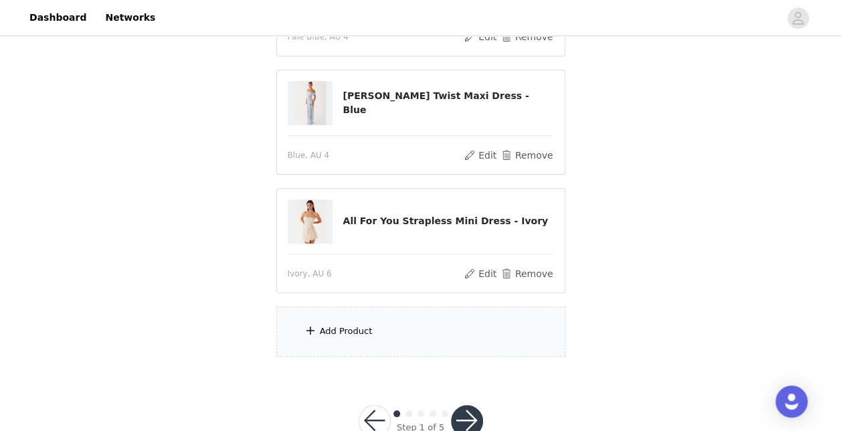
click at [427, 320] on div "Add Product" at bounding box center [420, 331] width 289 height 50
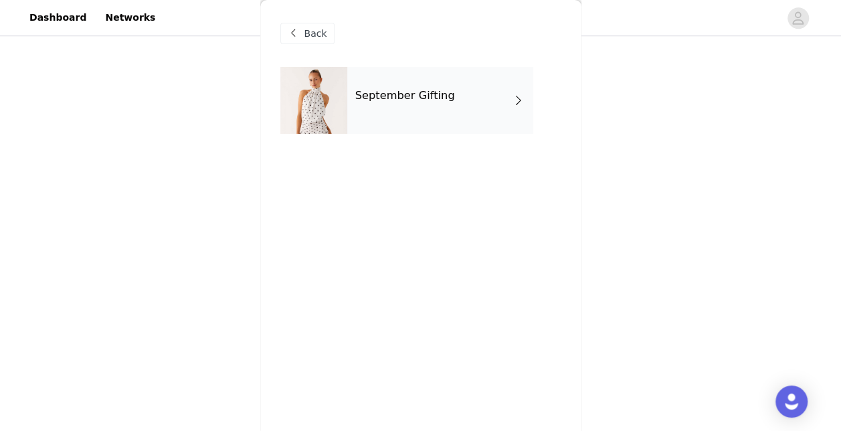
click at [448, 122] on div "September Gifting" at bounding box center [440, 100] width 186 height 67
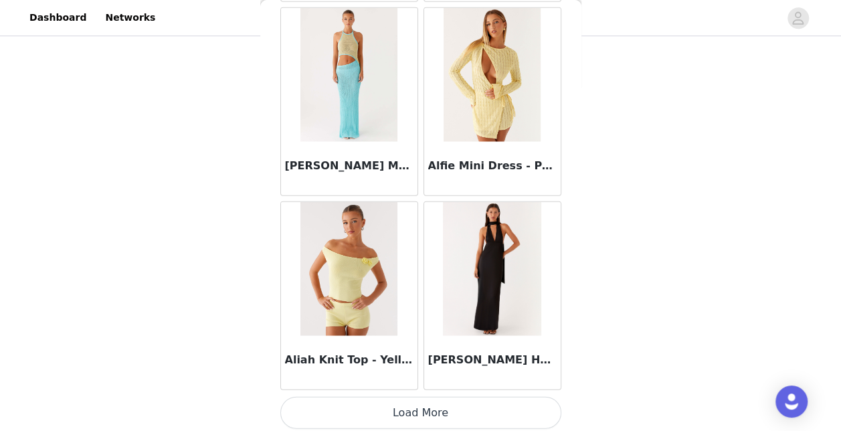
scroll to position [506, 0]
click at [473, 410] on button "Load More" at bounding box center [420, 413] width 281 height 32
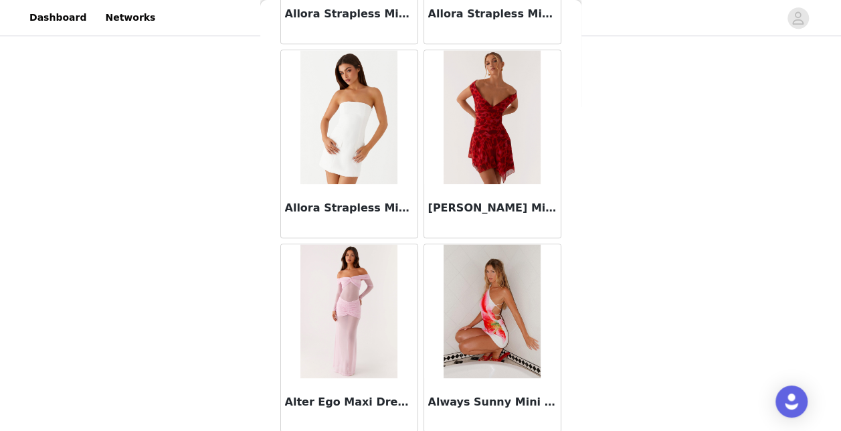
scroll to position [3548, 0]
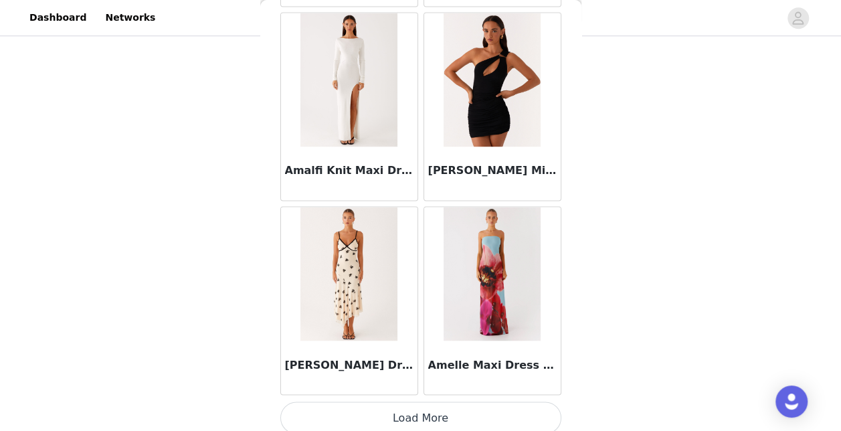
click at [412, 404] on button "Load More" at bounding box center [420, 418] width 281 height 32
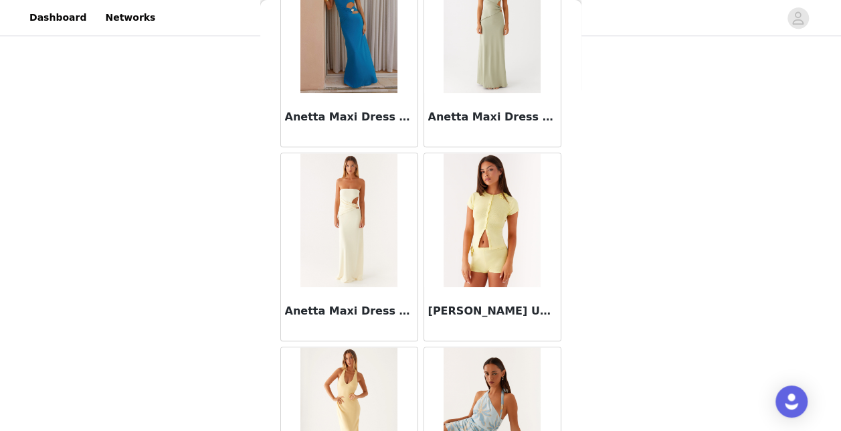
scroll to position [5485, 0]
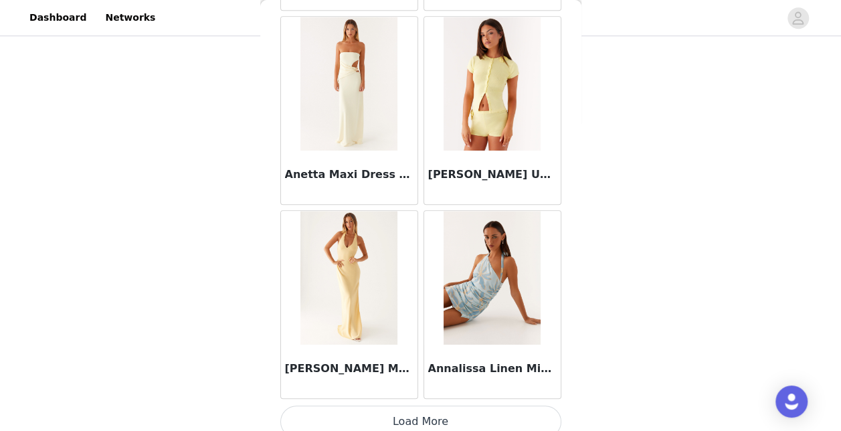
click at [426, 406] on button "Load More" at bounding box center [420, 422] width 281 height 32
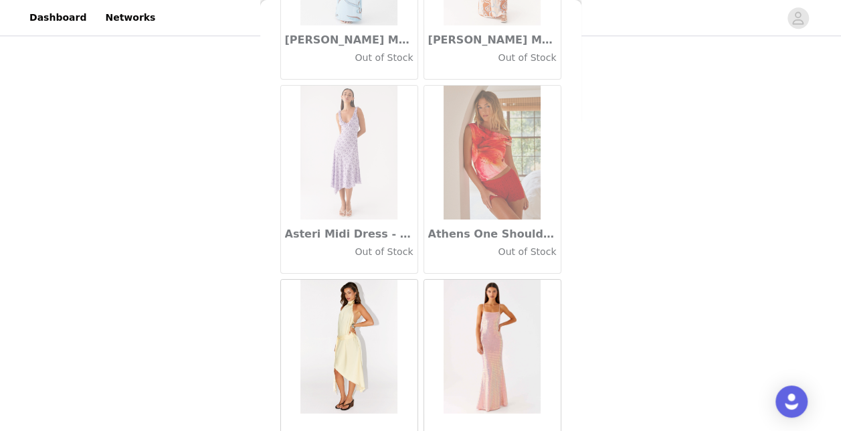
scroll to position [7421, 0]
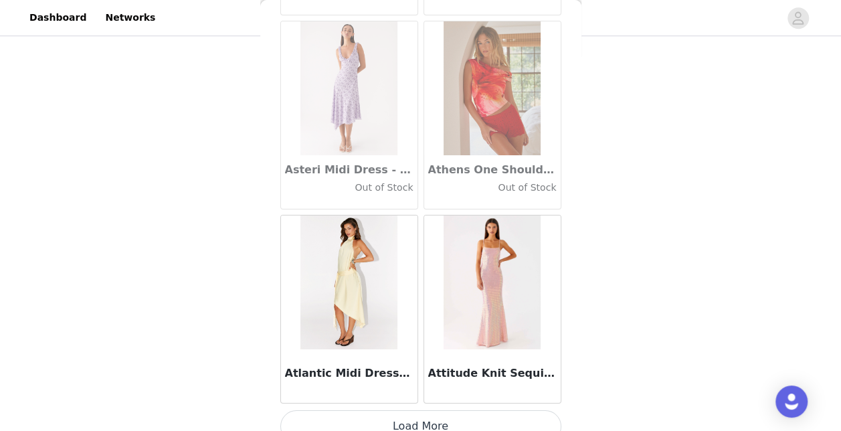
click at [447, 420] on button "Load More" at bounding box center [420, 426] width 281 height 32
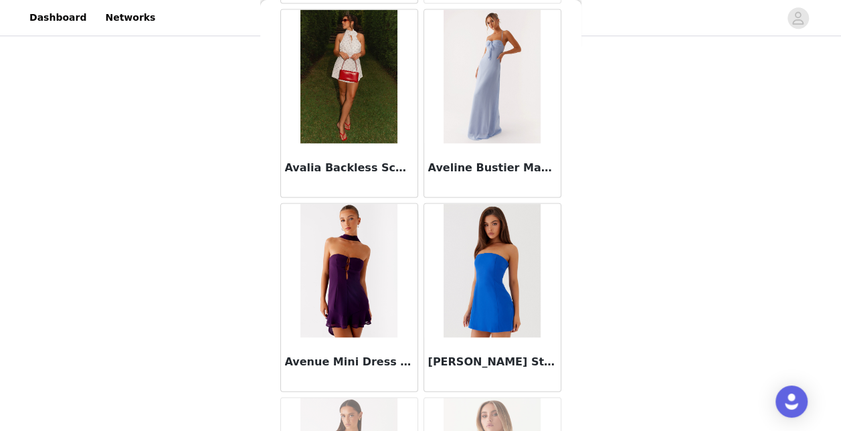
scroll to position [8791, 0]
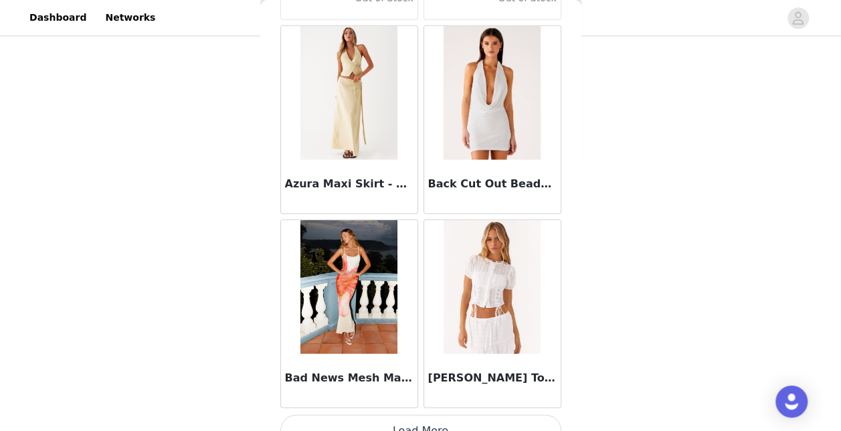
click at [438, 415] on button "Load More" at bounding box center [420, 431] width 281 height 32
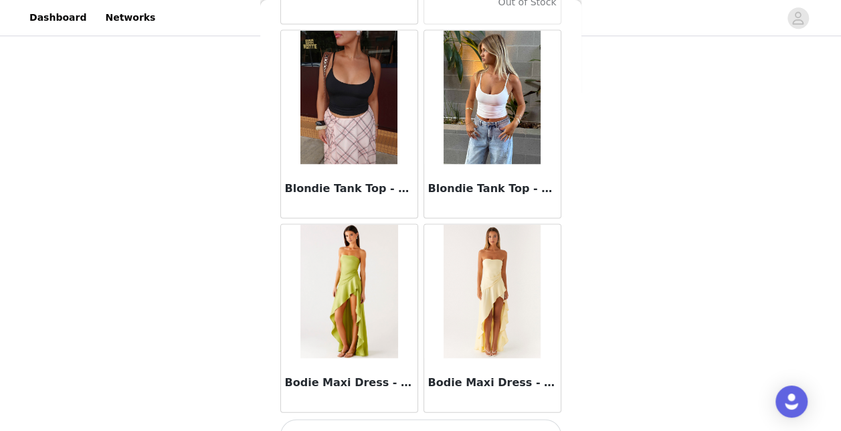
scroll to position [11293, 0]
click at [436, 420] on button "Load More" at bounding box center [420, 436] width 281 height 32
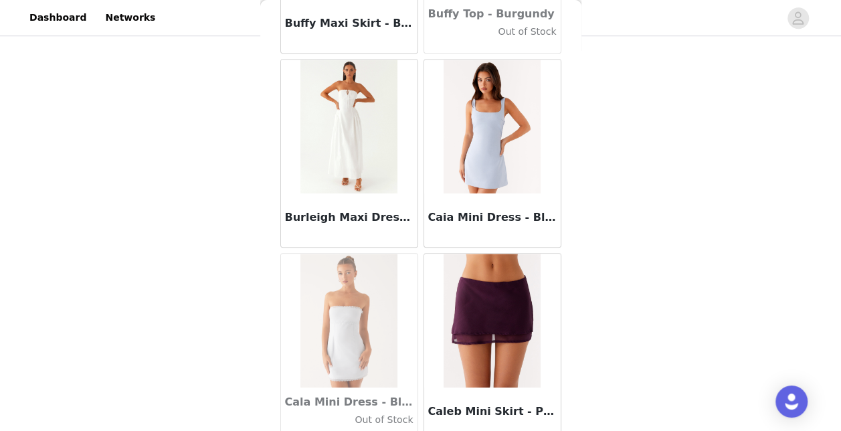
scroll to position [13230, 0]
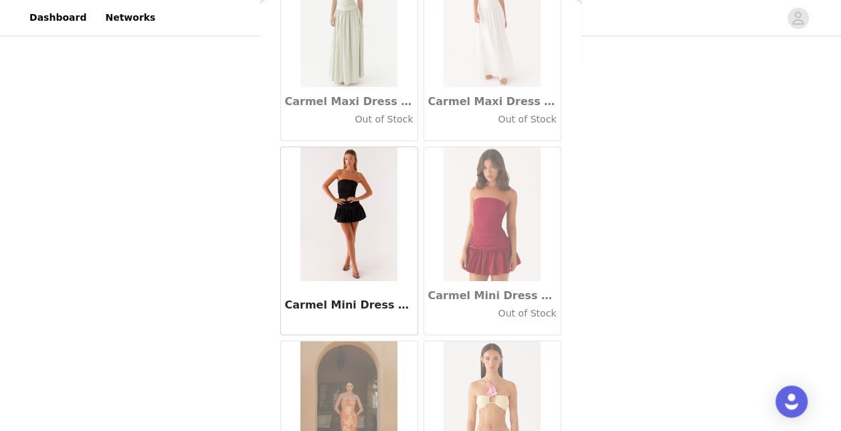
scroll to position [15166, 0]
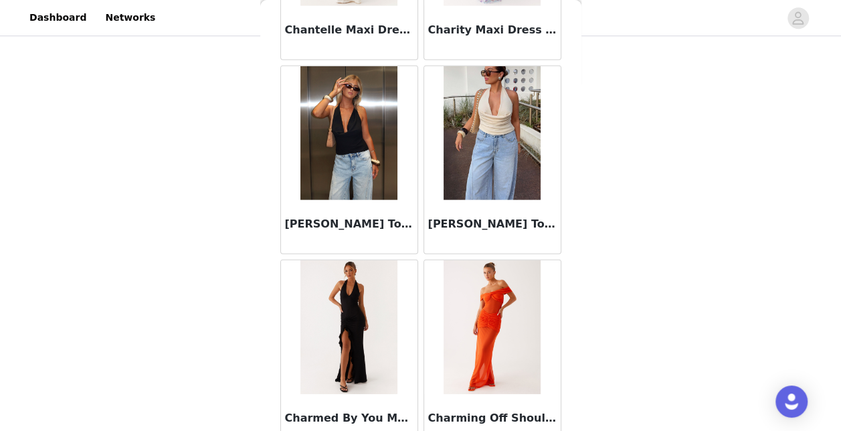
scroll to position [17102, 0]
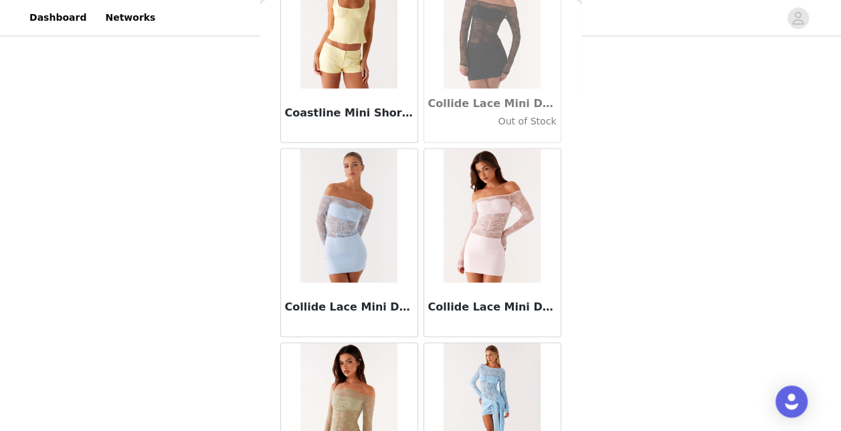
scroll to position [19038, 0]
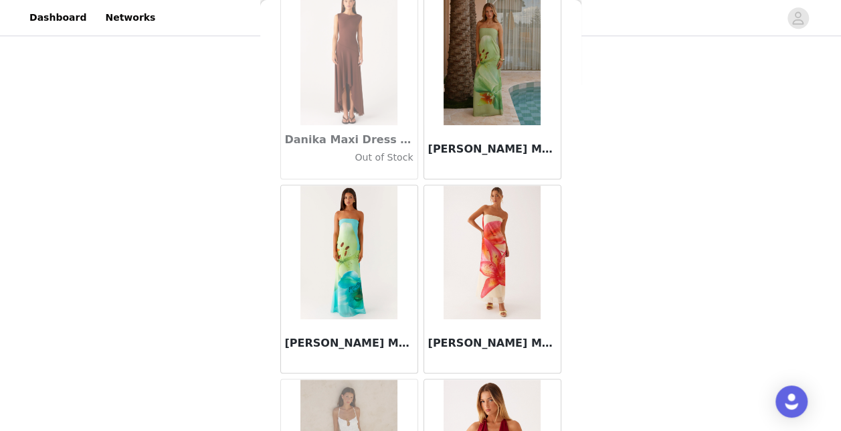
scroll to position [20974, 0]
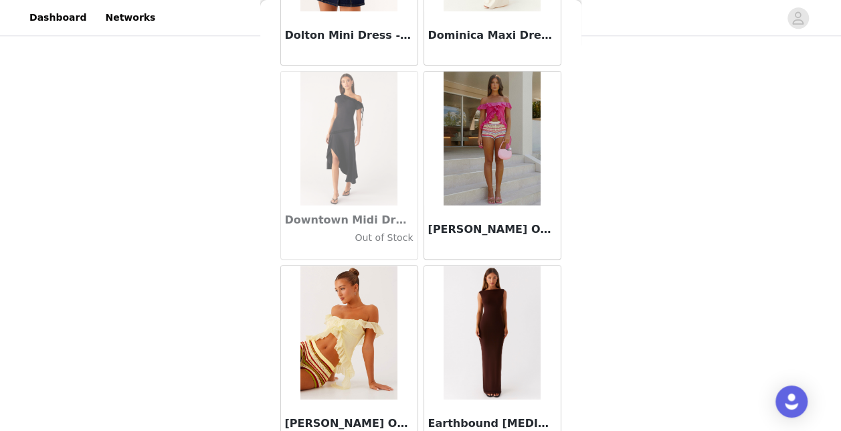
scroll to position [22911, 0]
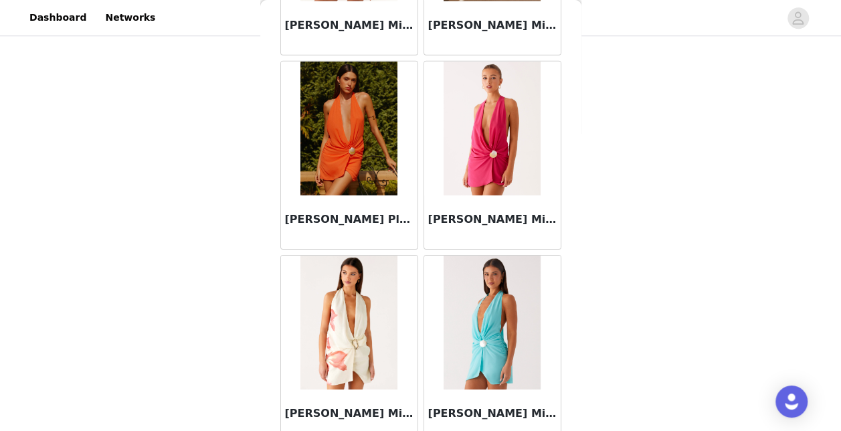
scroll to position [24846, 0]
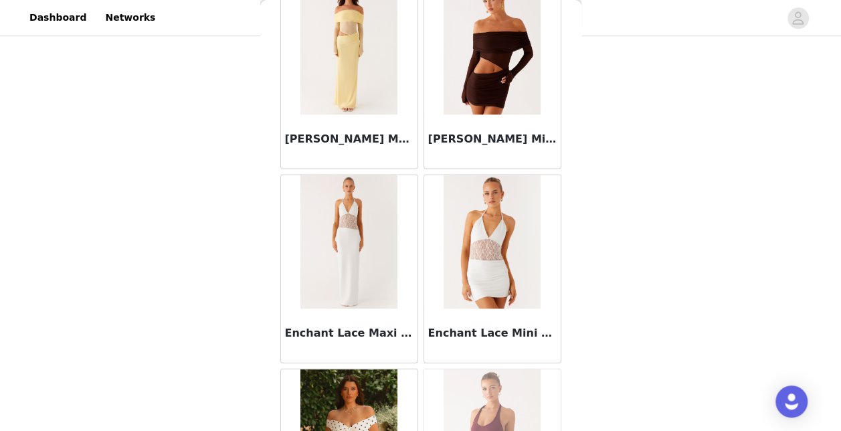
scroll to position [26783, 0]
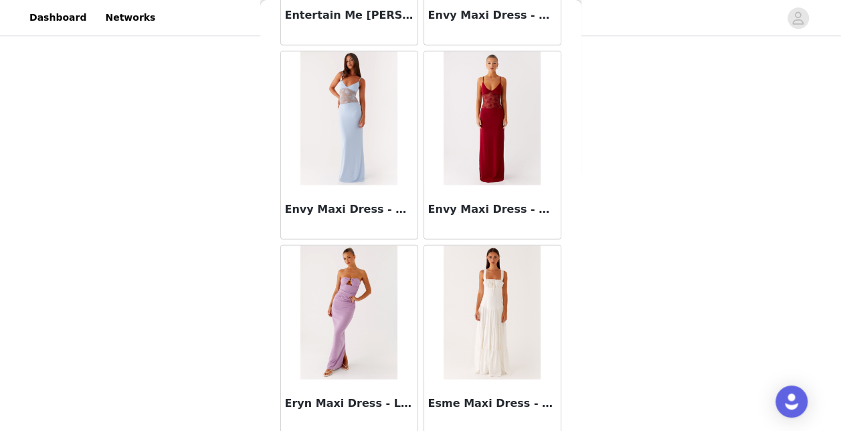
scroll to position [27186, 0]
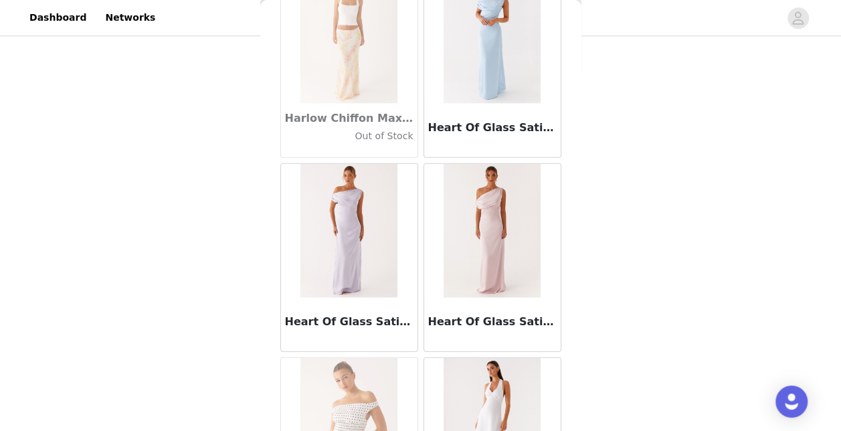
scroll to position [34528, 0]
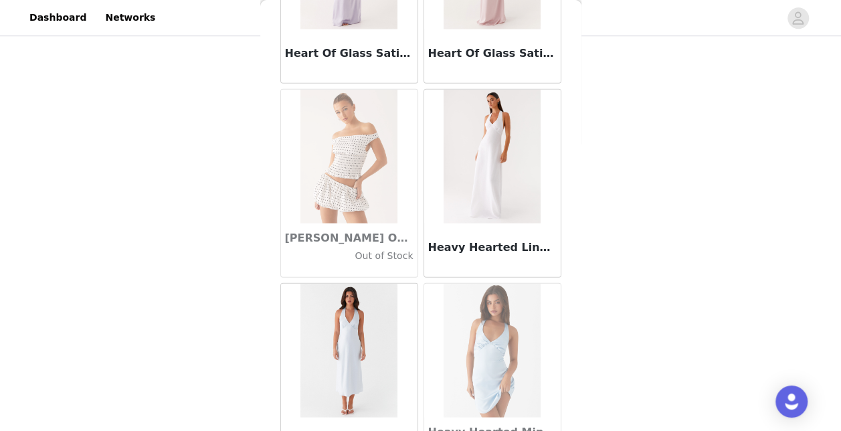
click at [402, 284] on div at bounding box center [349, 351] width 137 height 134
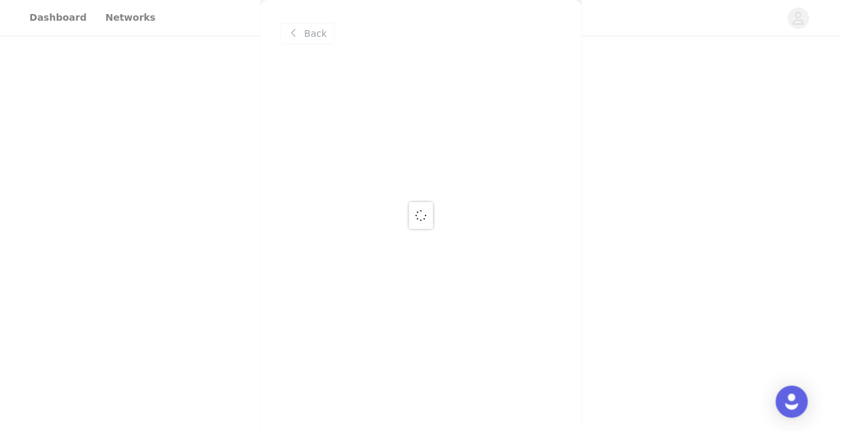
scroll to position [0, 0]
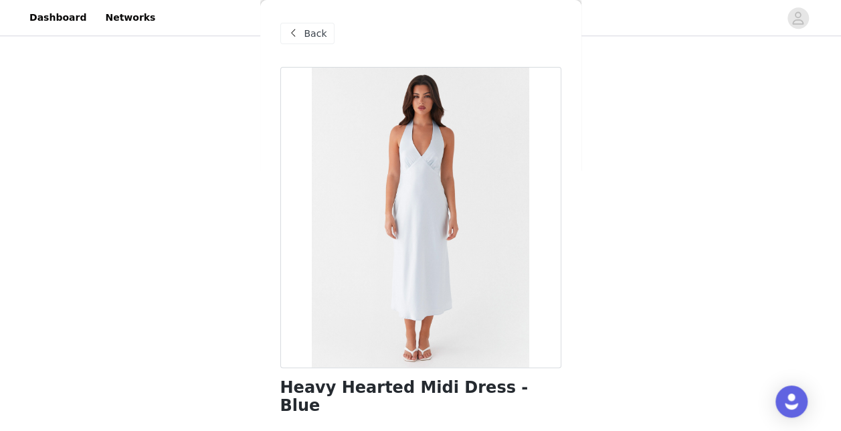
drag, startPoint x: 313, startPoint y: 30, endPoint x: 290, endPoint y: 31, distance: 22.8
click at [290, 31] on span at bounding box center [294, 33] width 16 height 16
